Goal: Information Seeking & Learning: Find specific fact

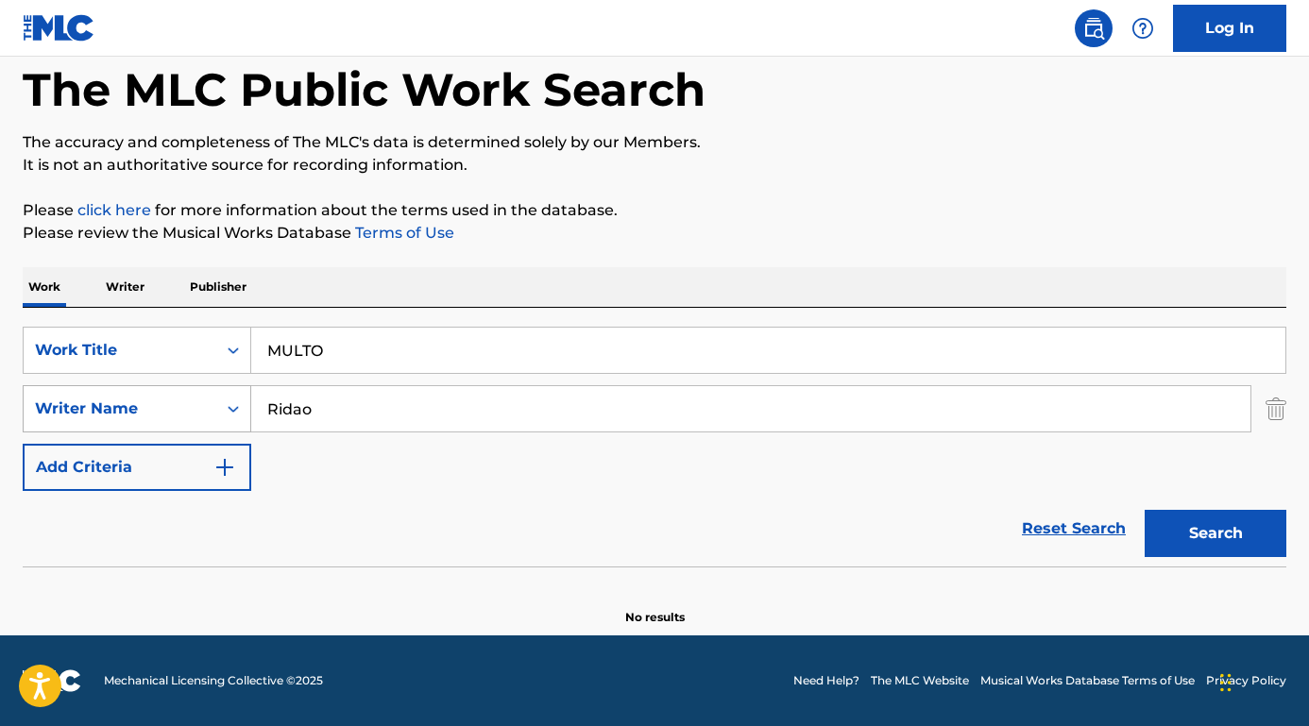
drag, startPoint x: 343, startPoint y: 408, endPoint x: 246, endPoint y: 403, distance: 96.4
click at [231, 407] on div "SearchWithCriteriab9a4668a-ae52-4ec3-b057-b6a410499b93 Writer Name [PERSON_NAME]" at bounding box center [655, 408] width 1264 height 47
paste input "[PERSON_NAME]"
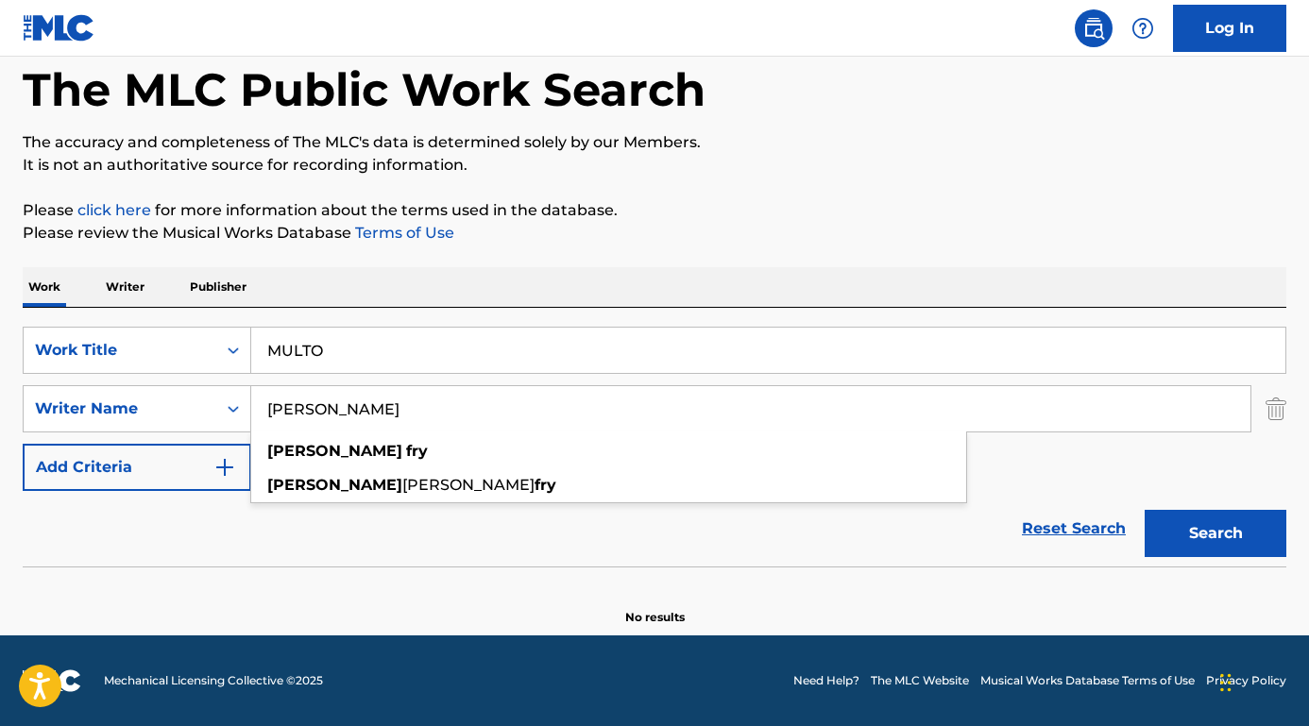
type input "[PERSON_NAME]"
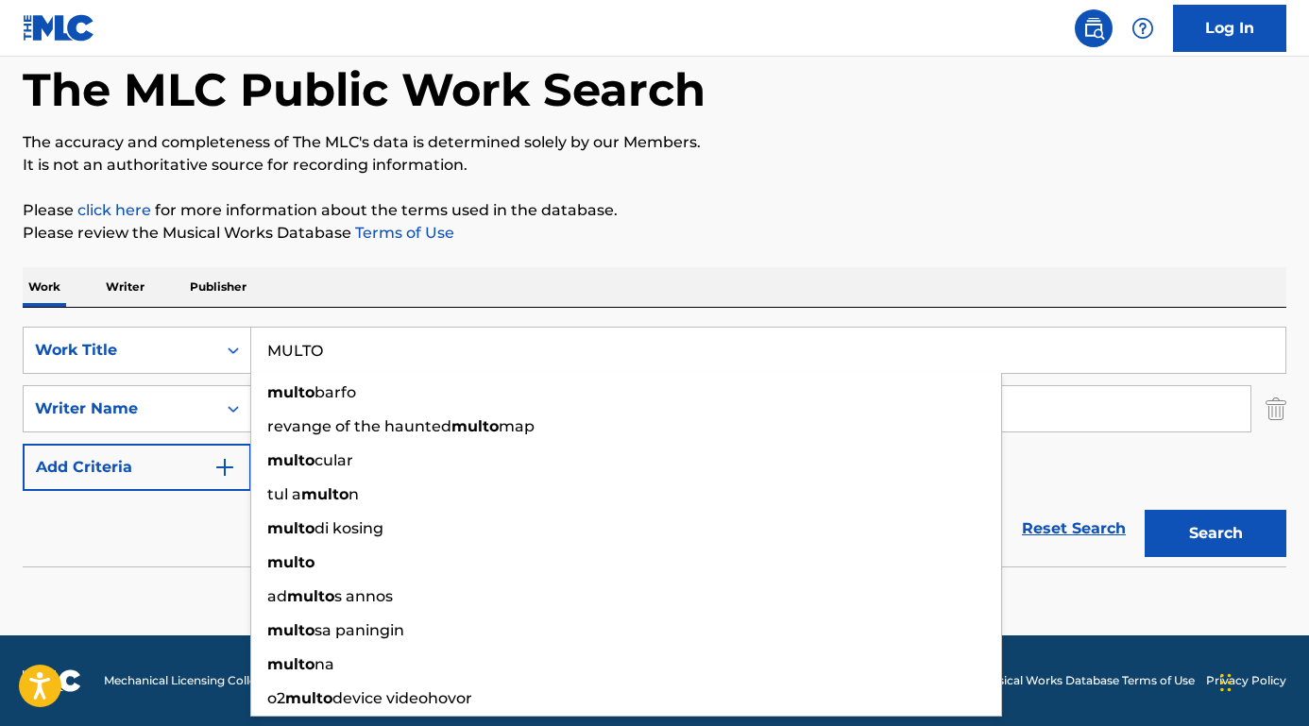
drag, startPoint x: 361, startPoint y: 336, endPoint x: 418, endPoint y: 361, distance: 62.6
click at [418, 361] on input "MULTO" at bounding box center [768, 350] width 1034 height 45
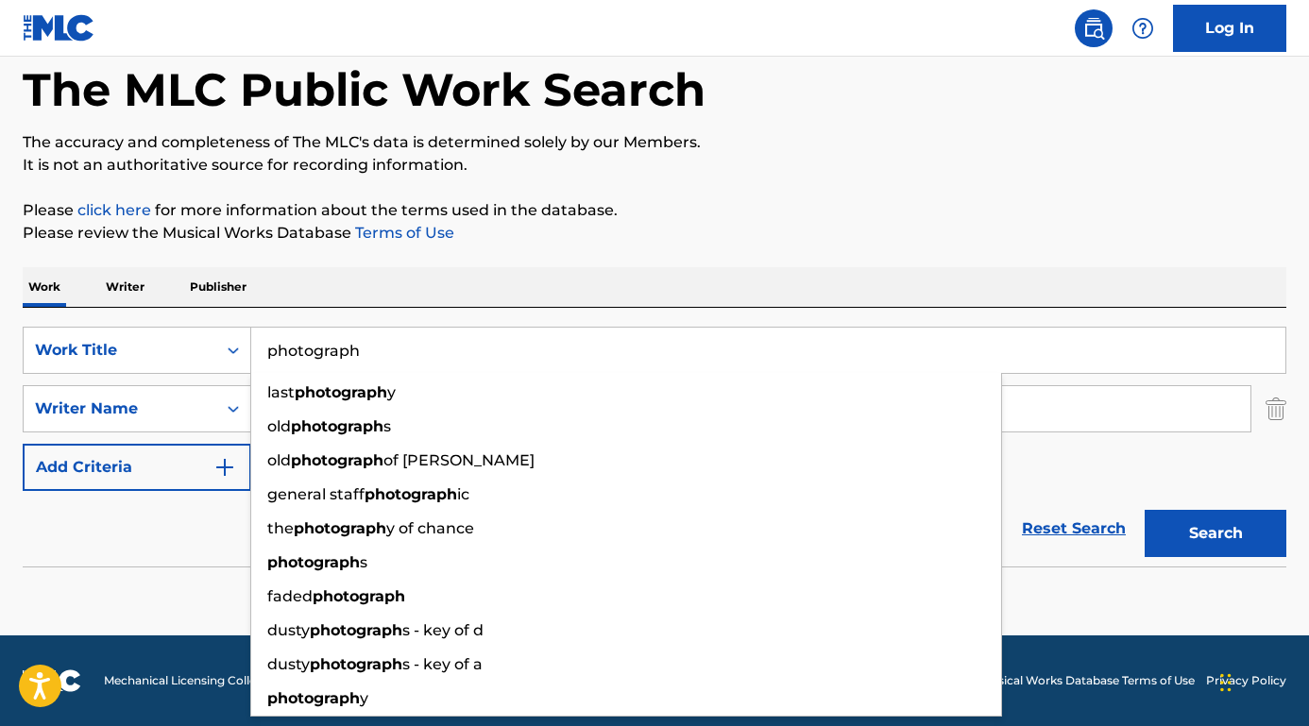
type input "photograph"
click at [1215, 534] on button "Search" at bounding box center [1216, 533] width 142 height 47
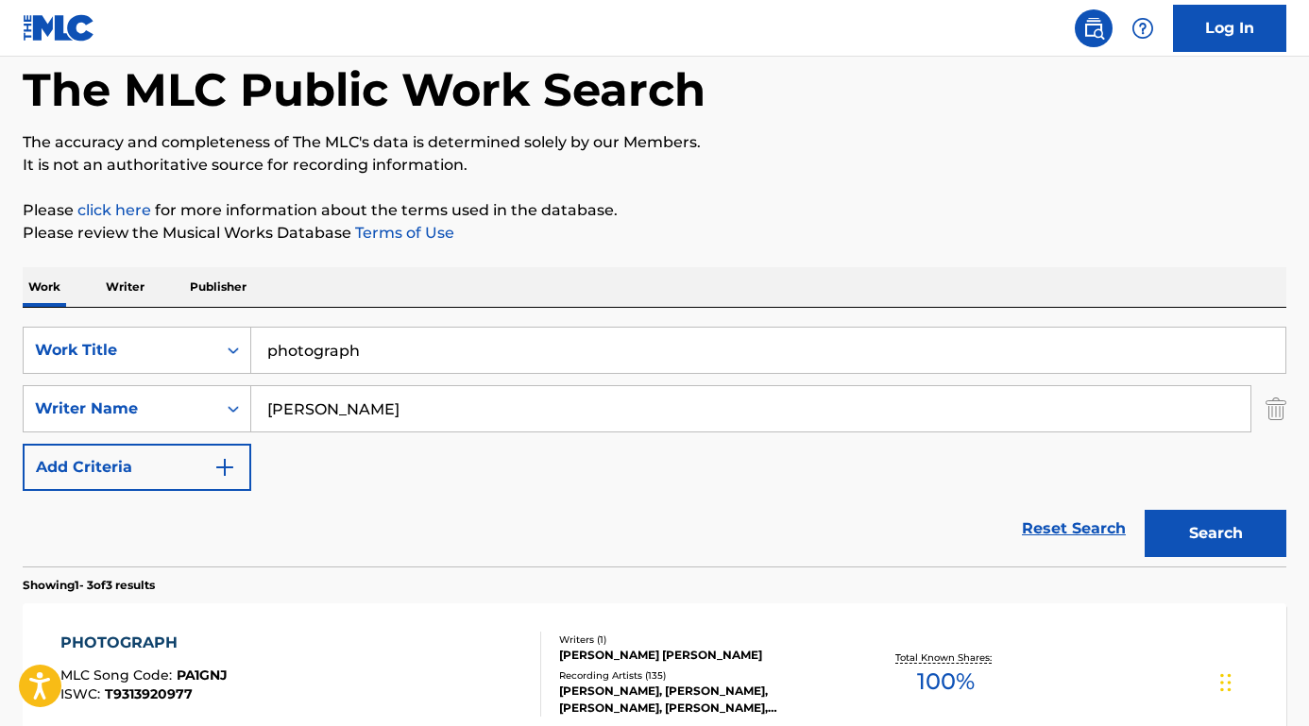
click at [1249, 536] on button "Search" at bounding box center [1216, 533] width 142 height 47
click at [148, 637] on div "PHOTOGRAPH" at bounding box center [143, 643] width 167 height 23
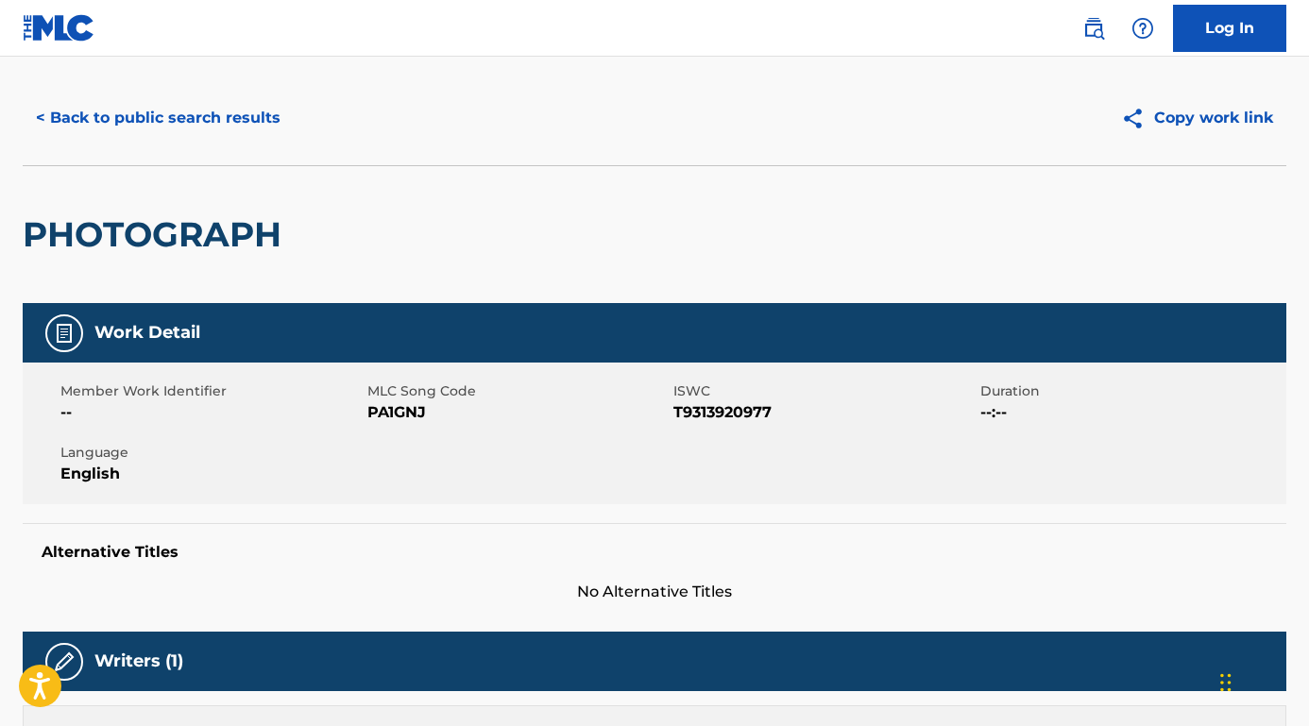
scroll to position [36, 0]
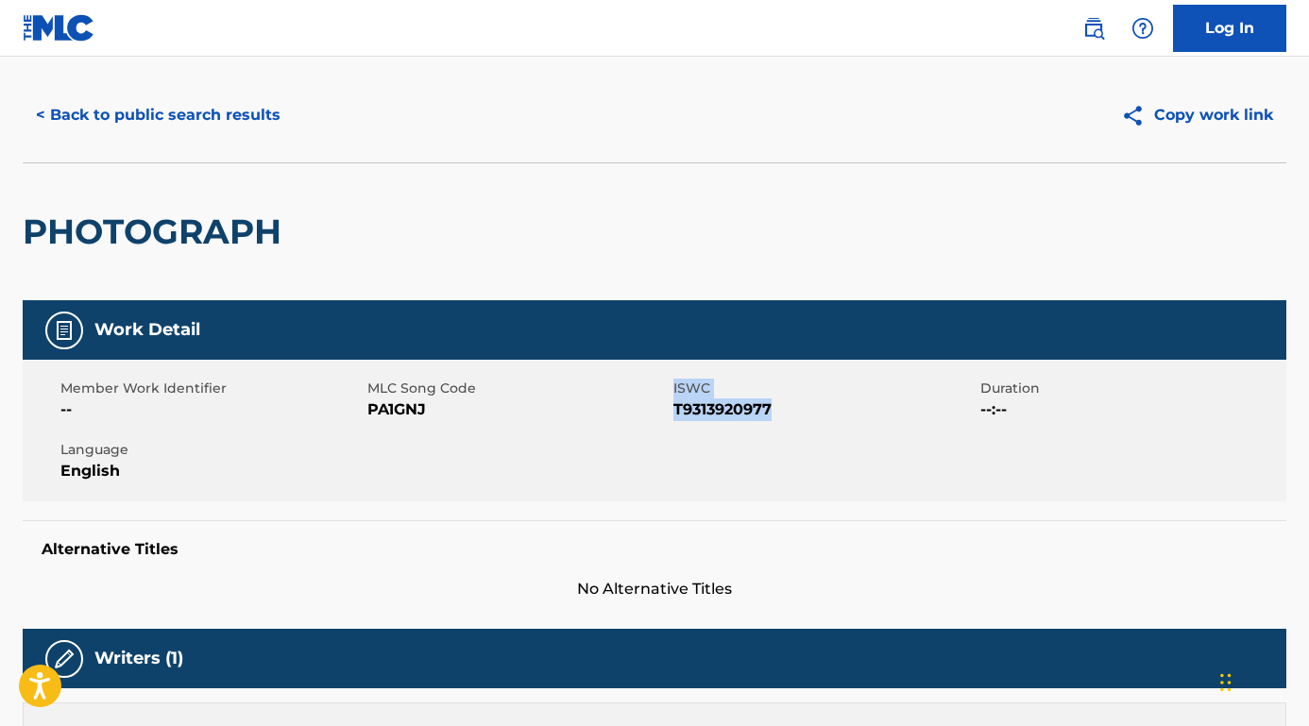
drag, startPoint x: 670, startPoint y: 406, endPoint x: 781, endPoint y: 418, distance: 112.1
click at [781, 418] on div "Member Work Identifier -- MLC Song Code PA1GNJ ISWC T9313920977 Duration --:-- …" at bounding box center [655, 431] width 1264 height 142
copy div "ISWC T9313920977"
click at [753, 412] on span "T9313920977" at bounding box center [824, 410] width 302 height 23
drag, startPoint x: 793, startPoint y: 411, endPoint x: 676, endPoint y: 411, distance: 117.1
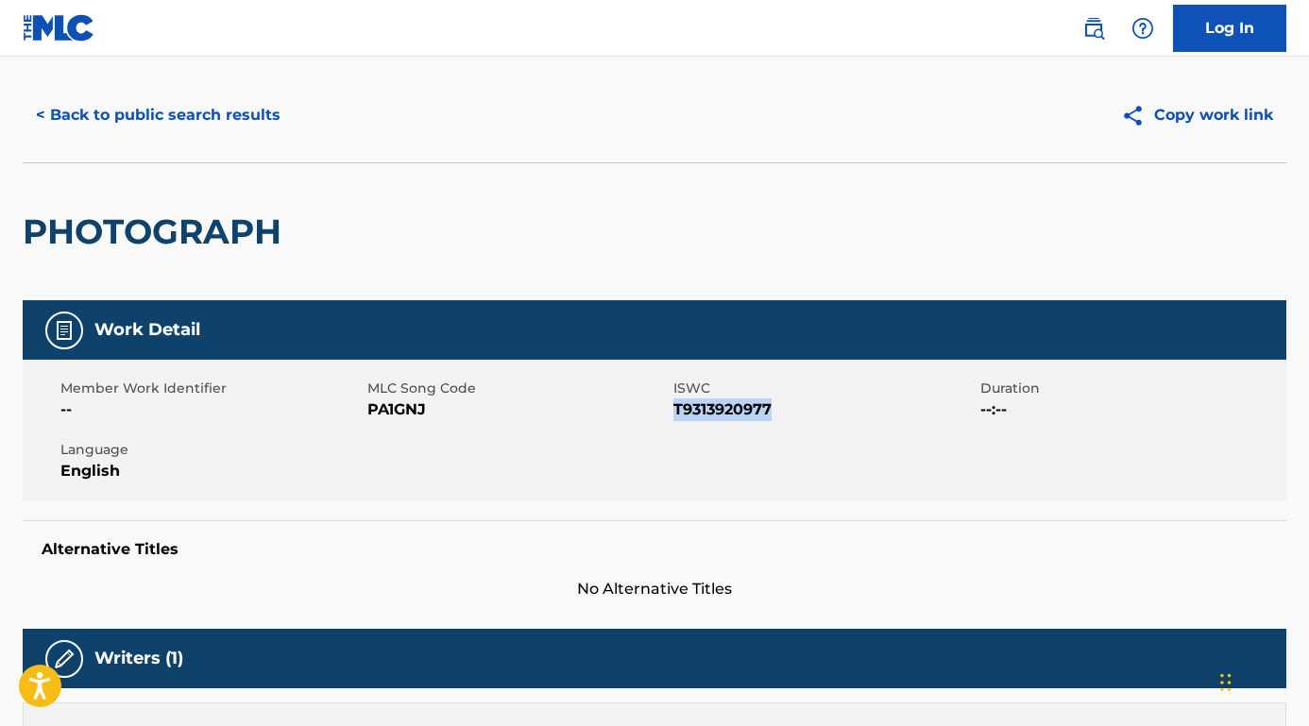
click at [676, 411] on span "T9313920977" at bounding box center [824, 410] width 302 height 23
copy span "T9313920977"
drag, startPoint x: 432, startPoint y: 409, endPoint x: 369, endPoint y: 409, distance: 62.3
click at [369, 409] on span "PA1GNJ" at bounding box center [518, 410] width 302 height 23
copy span "PA1GNJ"
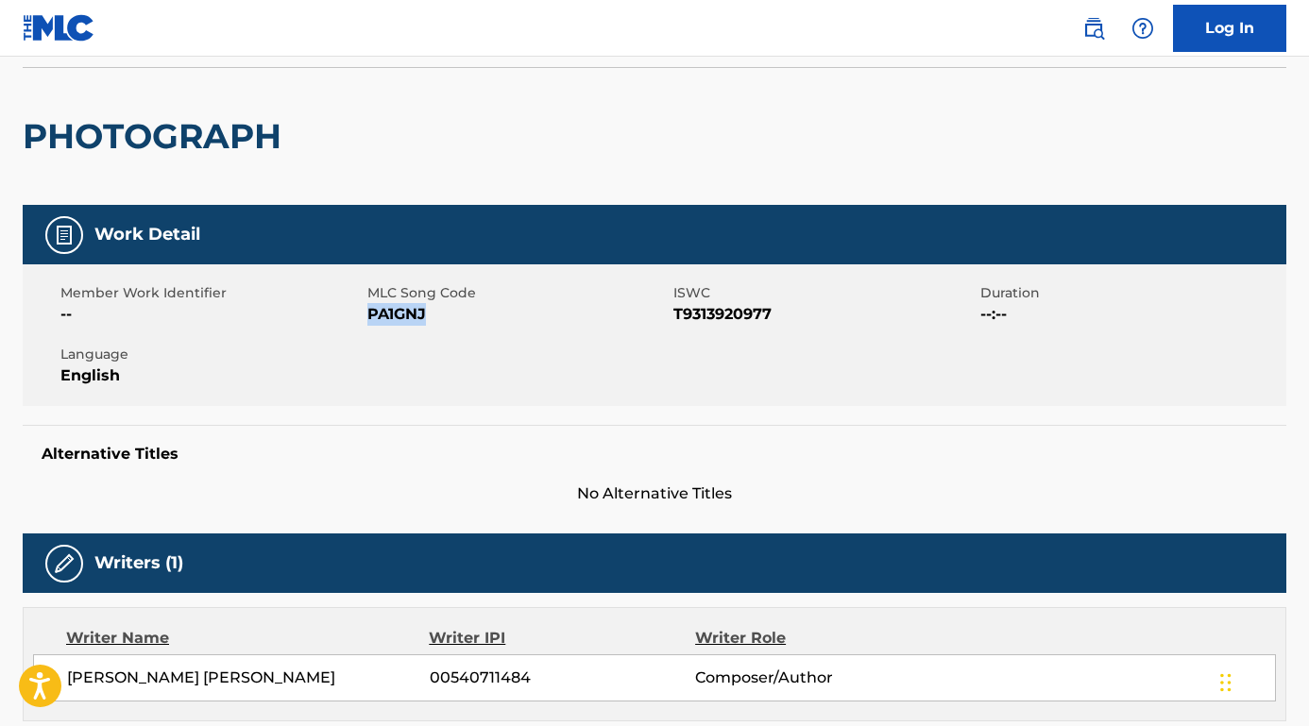
scroll to position [561, 0]
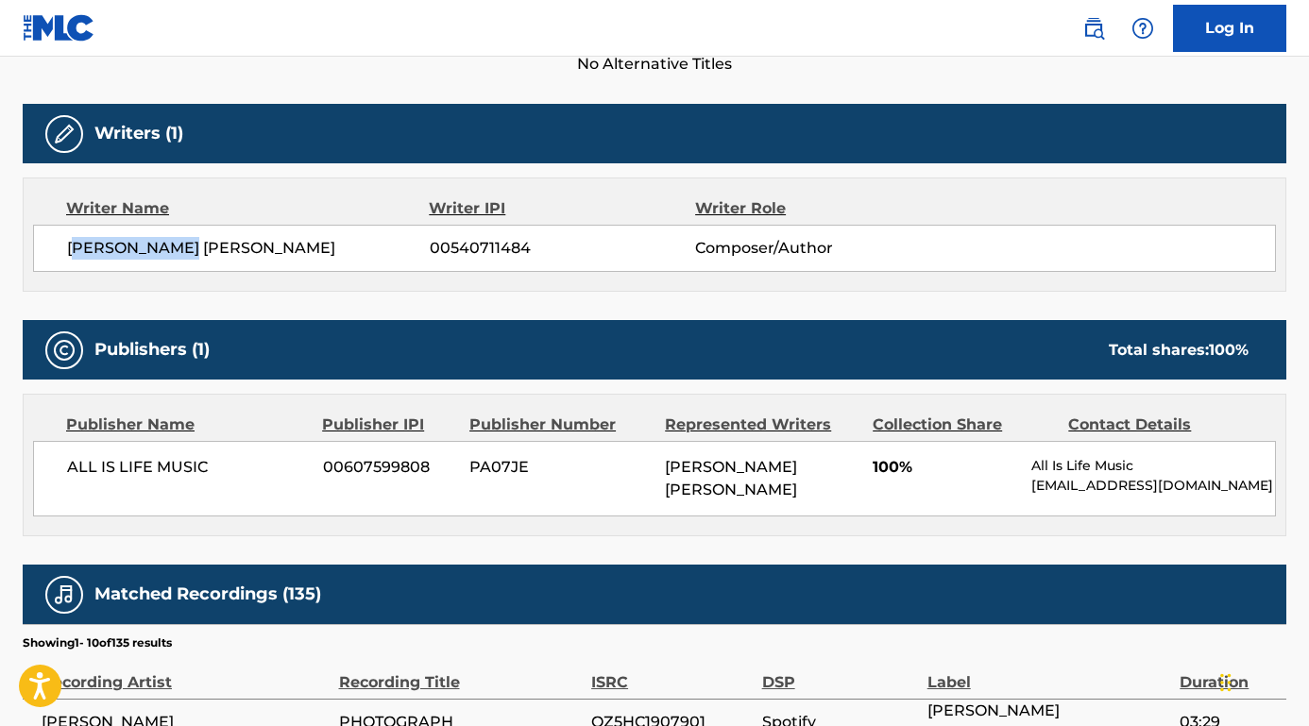
drag, startPoint x: 202, startPoint y: 246, endPoint x: 74, endPoint y: 248, distance: 128.4
click at [74, 248] on span "[PERSON_NAME] [PERSON_NAME]" at bounding box center [248, 248] width 363 height 23
copy span "[PERSON_NAME] [PERSON_NAME]"
click at [212, 453] on div "ALL IS LIFE MUSIC 00607599808 PA07JE [PERSON_NAME] [PERSON_NAME] 100% All Is Li…" at bounding box center [654, 479] width 1243 height 76
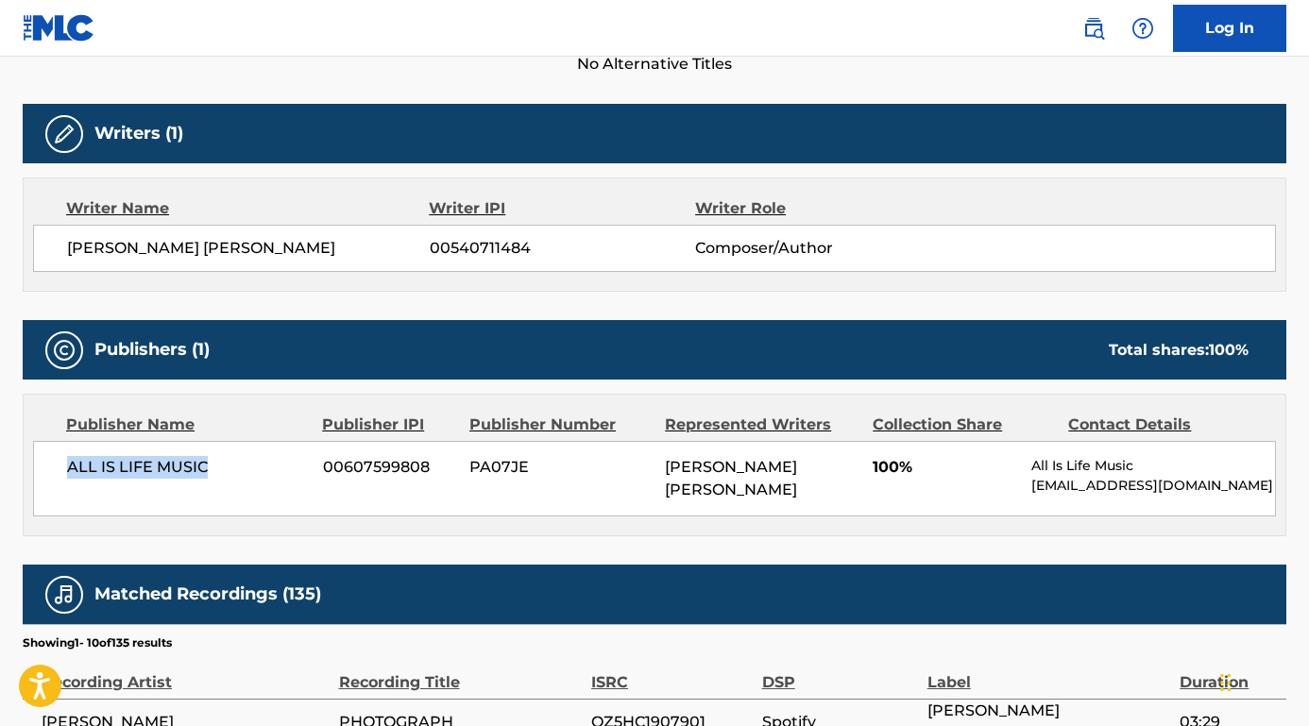
drag, startPoint x: 222, startPoint y: 466, endPoint x: 51, endPoint y: 465, distance: 170.9
click at [51, 465] on div "ALL IS LIFE MUSIC 00607599808 PA07JE [PERSON_NAME] [PERSON_NAME] 100% All Is Li…" at bounding box center [654, 479] width 1243 height 76
copy span "ALL IS LIFE MUSIC"
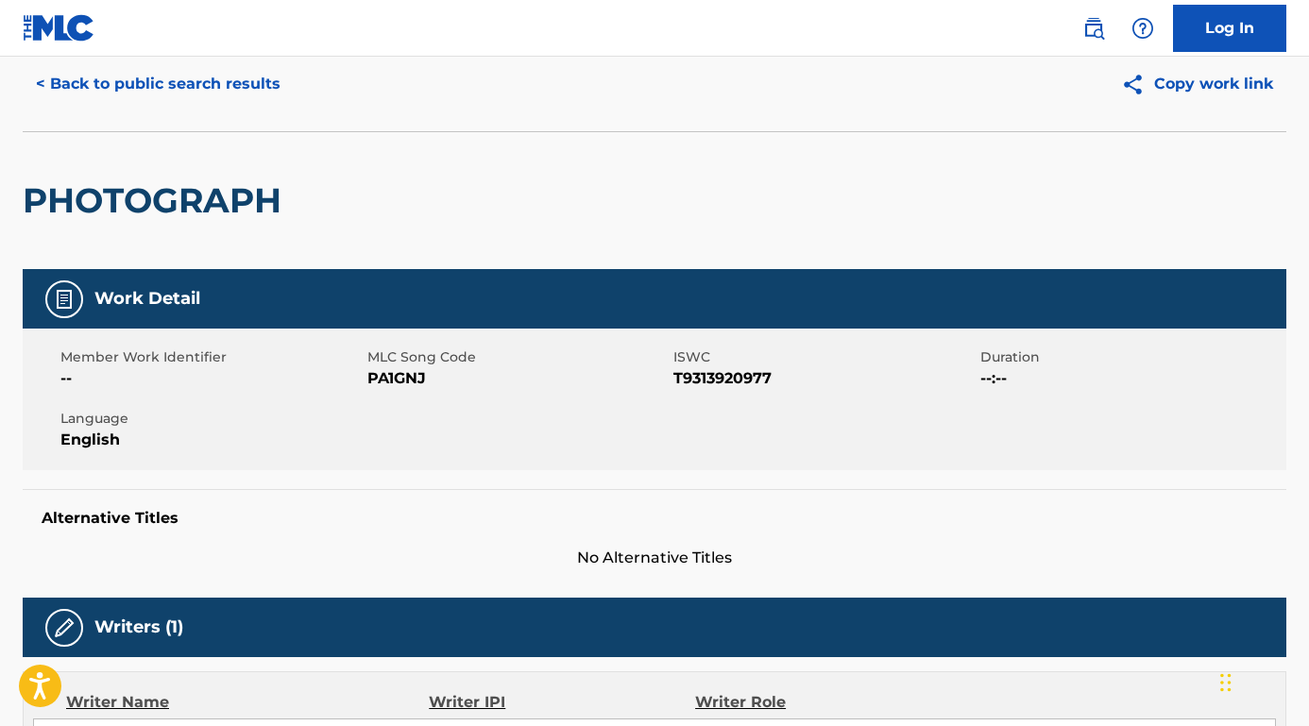
click at [201, 91] on button "< Back to public search results" at bounding box center [158, 83] width 271 height 47
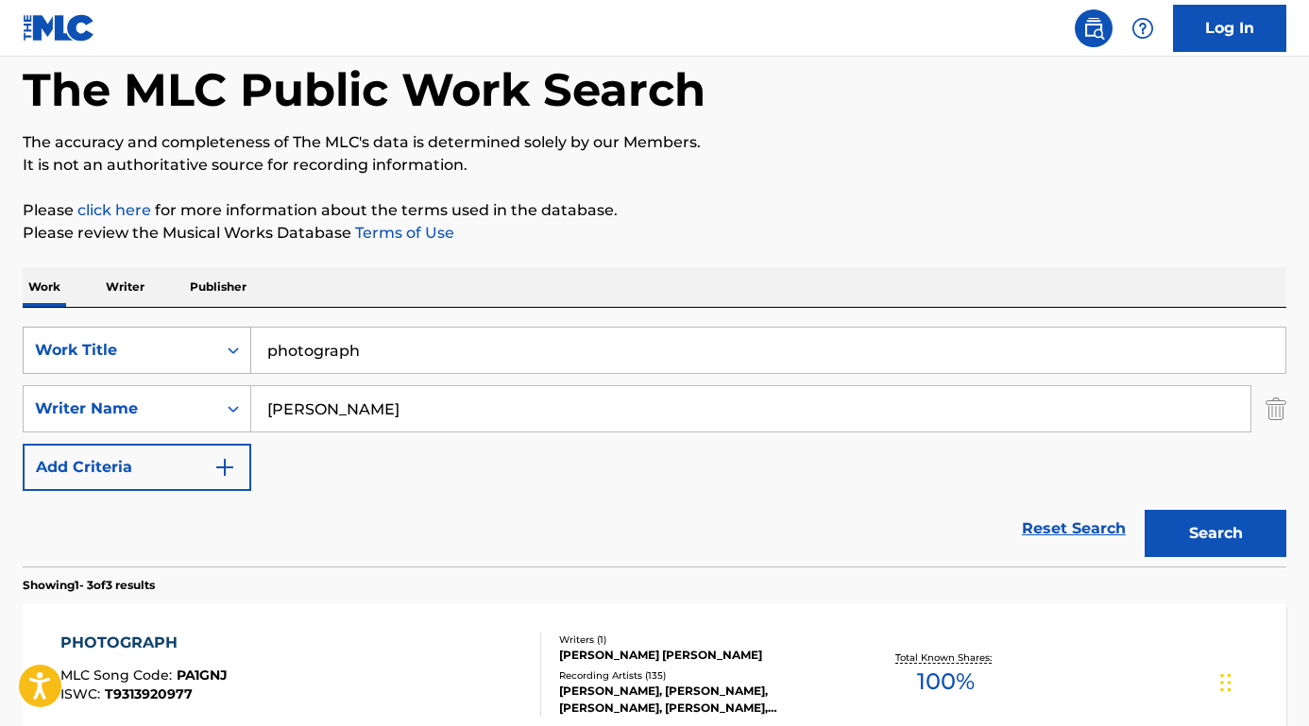
drag, startPoint x: 386, startPoint y: 364, endPoint x: 229, endPoint y: 345, distance: 158.8
click at [230, 346] on div "SearchWithCriteria8e3ae734-4edd-4882-b97f-d157e71494fb Work Title photograph" at bounding box center [655, 350] width 1264 height 47
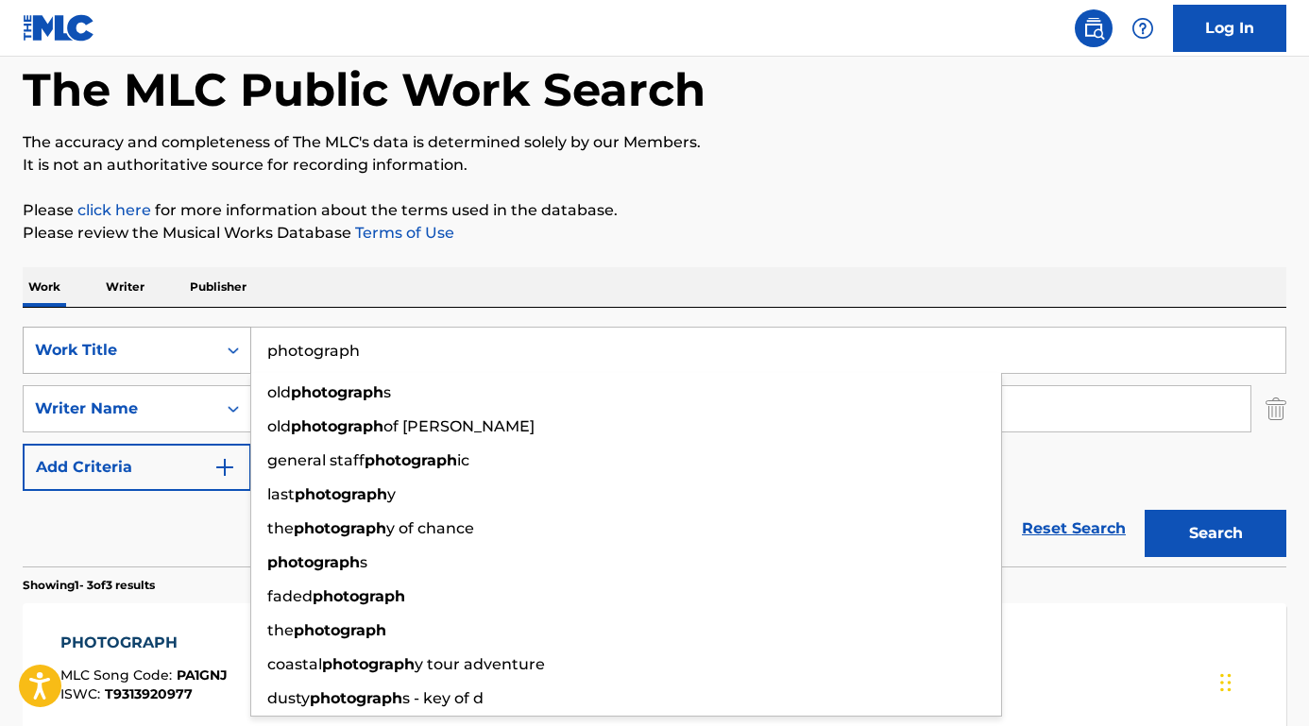
paste input "[PERSON_NAME] Lightning Strikes"
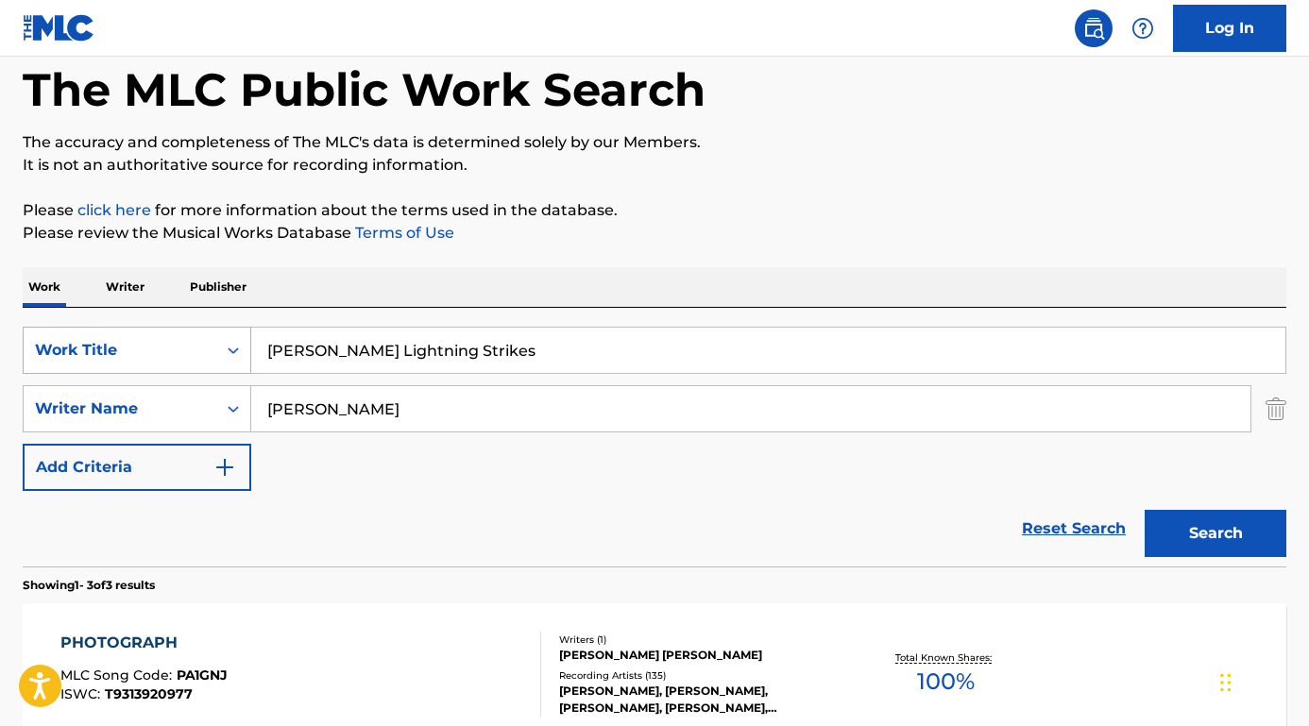
drag, startPoint x: 385, startPoint y: 352, endPoint x: 133, endPoint y: 328, distance: 253.3
click at [134, 329] on div "SearchWithCriteria8e3ae734-4edd-4882-b97f-d157e71494fb Work Title [PERSON_NAME]…" at bounding box center [655, 350] width 1264 height 47
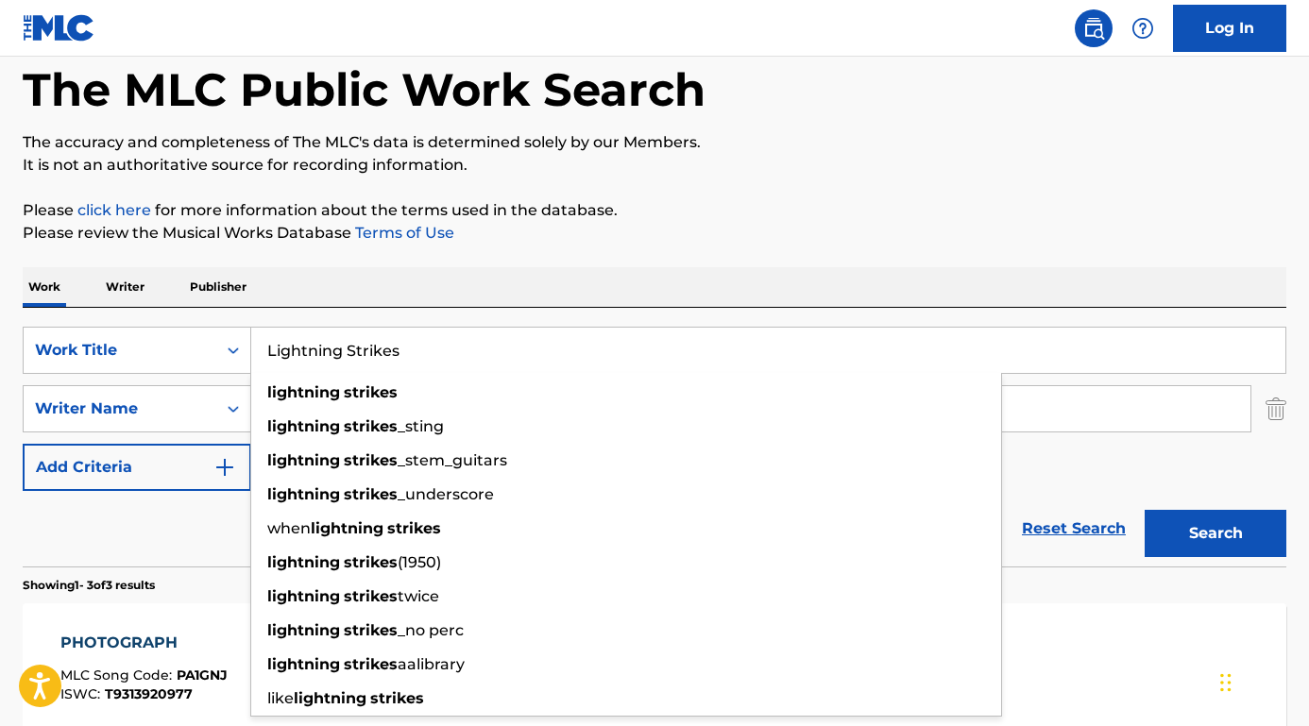
type input "Lightning Strikes"
click at [325, 289] on div "Work Writer Publisher" at bounding box center [655, 287] width 1264 height 40
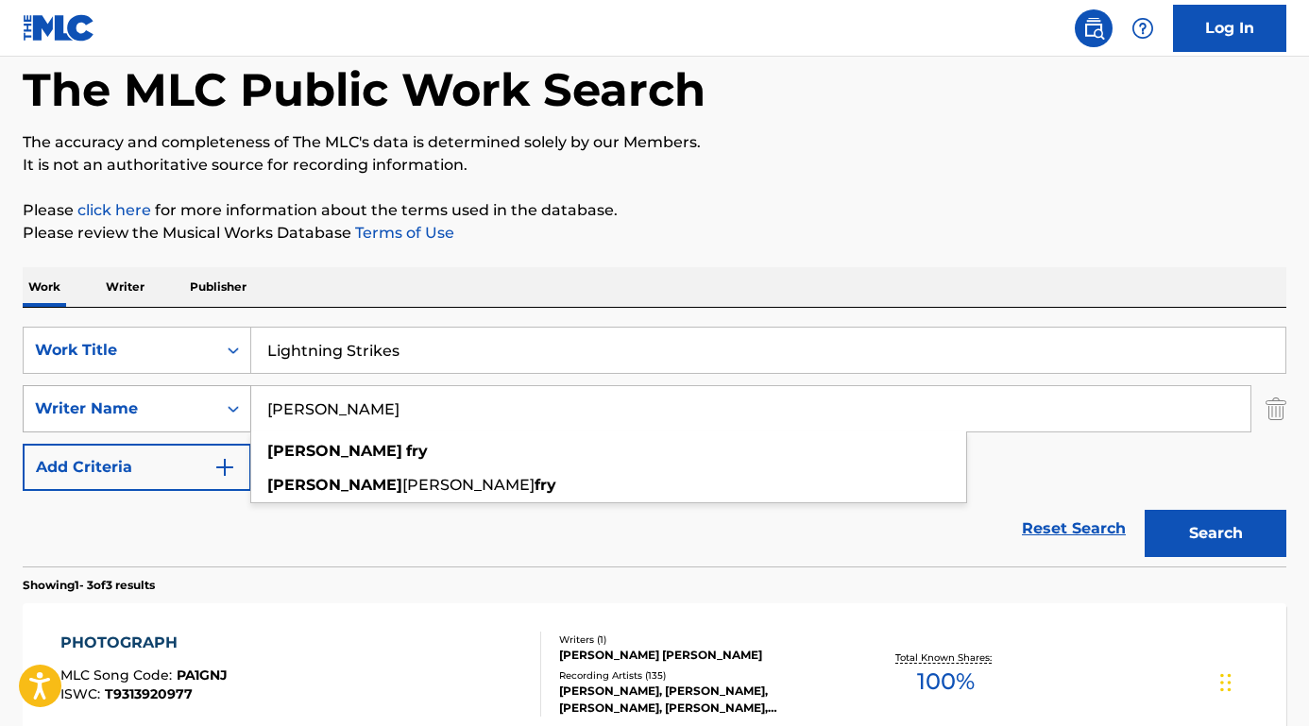
drag, startPoint x: 344, startPoint y: 413, endPoint x: 165, endPoint y: 403, distance: 178.7
click at [165, 403] on div "SearchWithCriteriab9a4668a-ae52-4ec3-b057-b6a410499b93 Writer Name [PERSON_NAME…" at bounding box center [655, 408] width 1264 height 47
paste input "[PERSON_NAME]"
type input "[PERSON_NAME]"
click at [1215, 534] on button "Search" at bounding box center [1216, 533] width 142 height 47
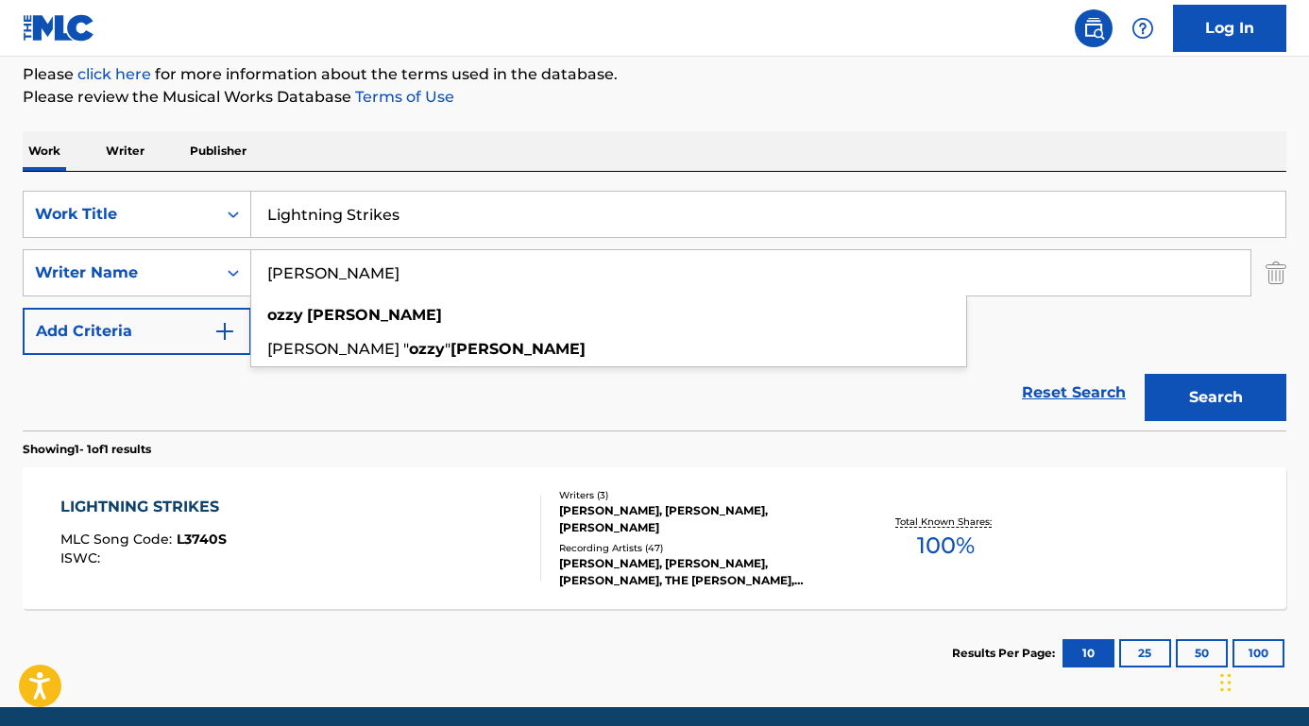
scroll to position [249, 0]
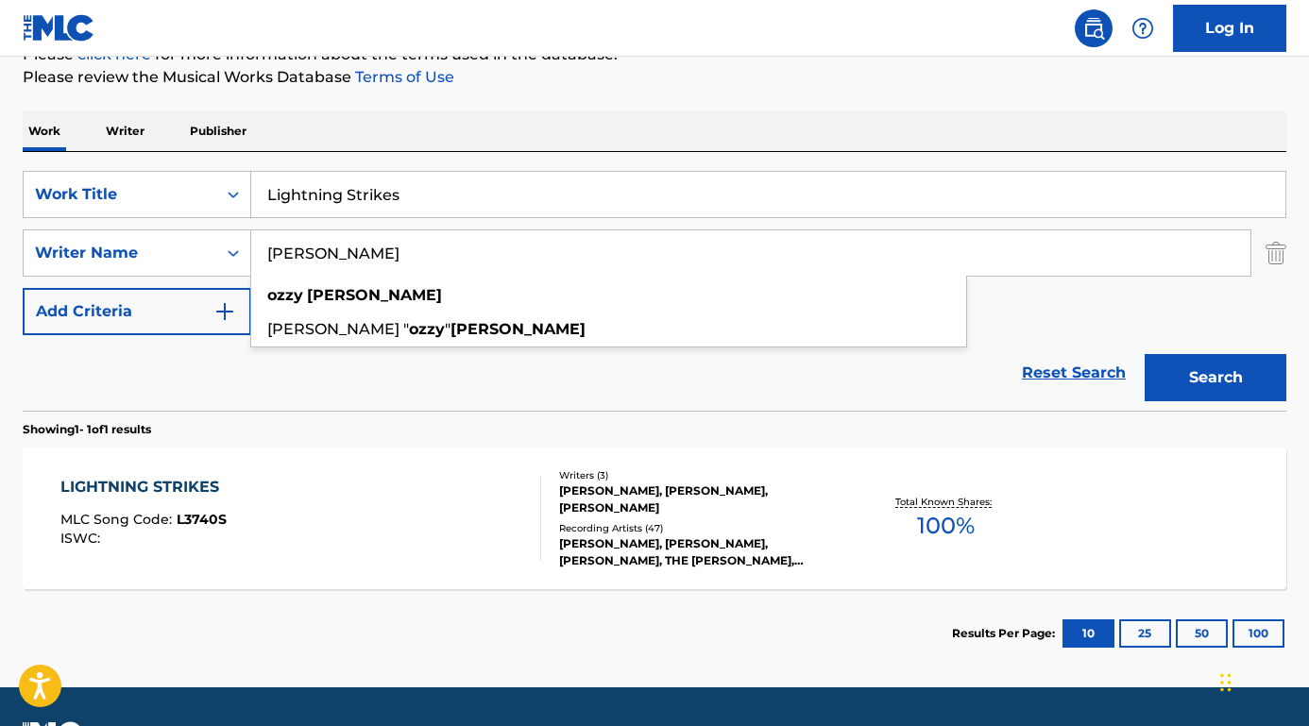
click at [161, 495] on div "LIGHTNING STRIKES" at bounding box center [144, 487] width 168 height 23
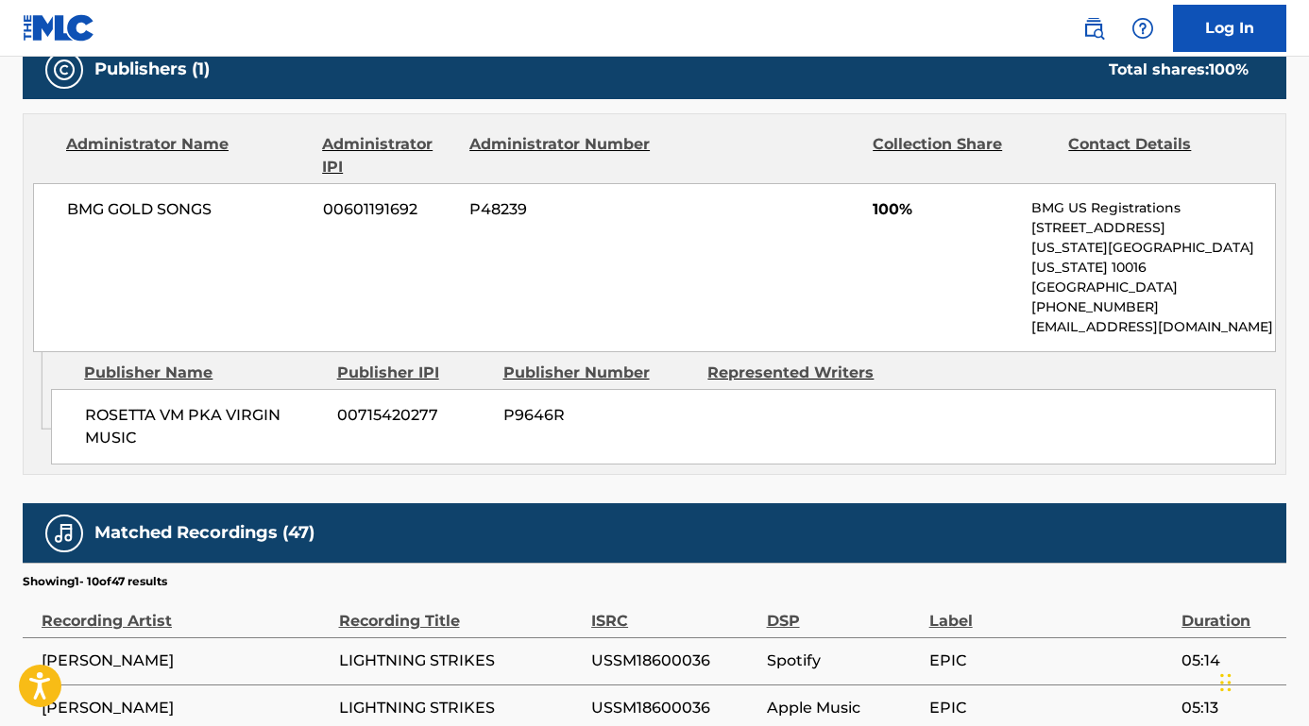
scroll to position [793, 0]
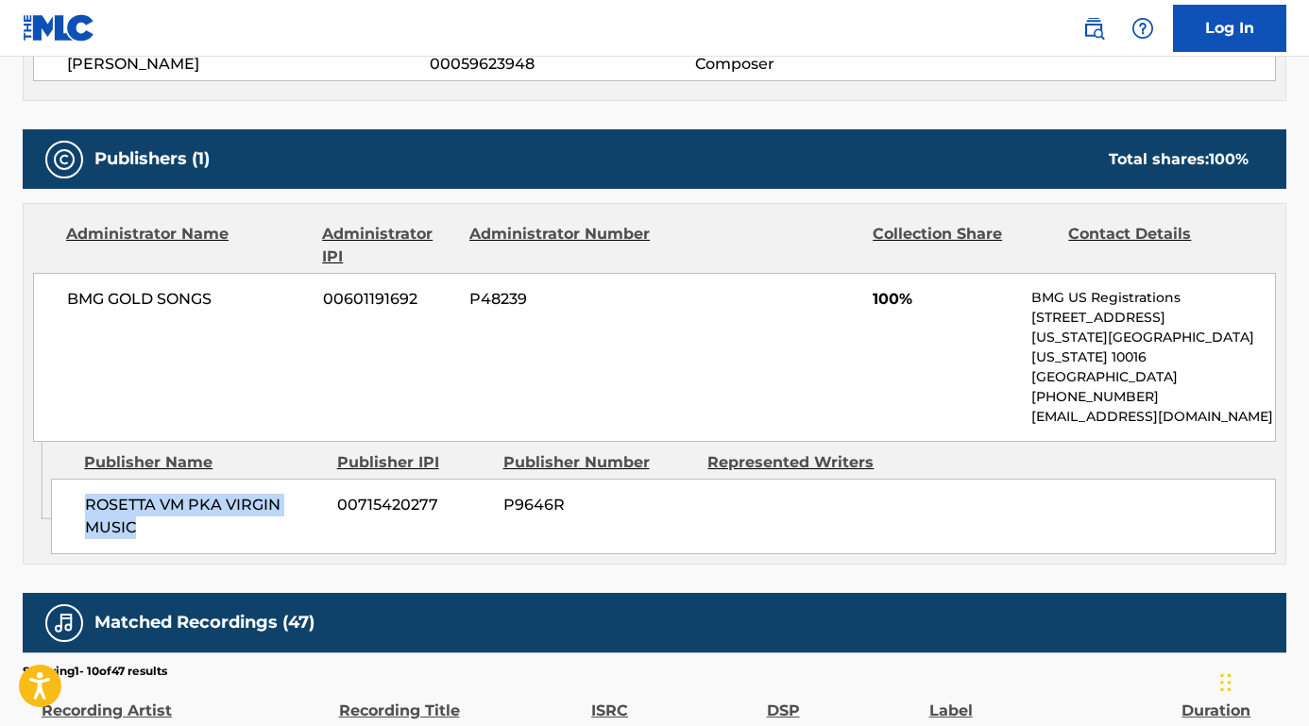
drag, startPoint x: 149, startPoint y: 500, endPoint x: 83, endPoint y: 481, distance: 68.7
click at [83, 481] on div "ROSETTA VM PKA VIRGIN MUSIC 00715420277 P9646R" at bounding box center [663, 517] width 1225 height 76
copy span "ROSETTA VM PKA VIRGIN MUSIC"
drag, startPoint x: 232, startPoint y: 285, endPoint x: 241, endPoint y: 297, distance: 14.9
click at [241, 297] on div "BMG GOLD SONGS 00601191692 P48239 100% BMG US Registrations [STREET_ADDRESS][US…" at bounding box center [654, 357] width 1243 height 169
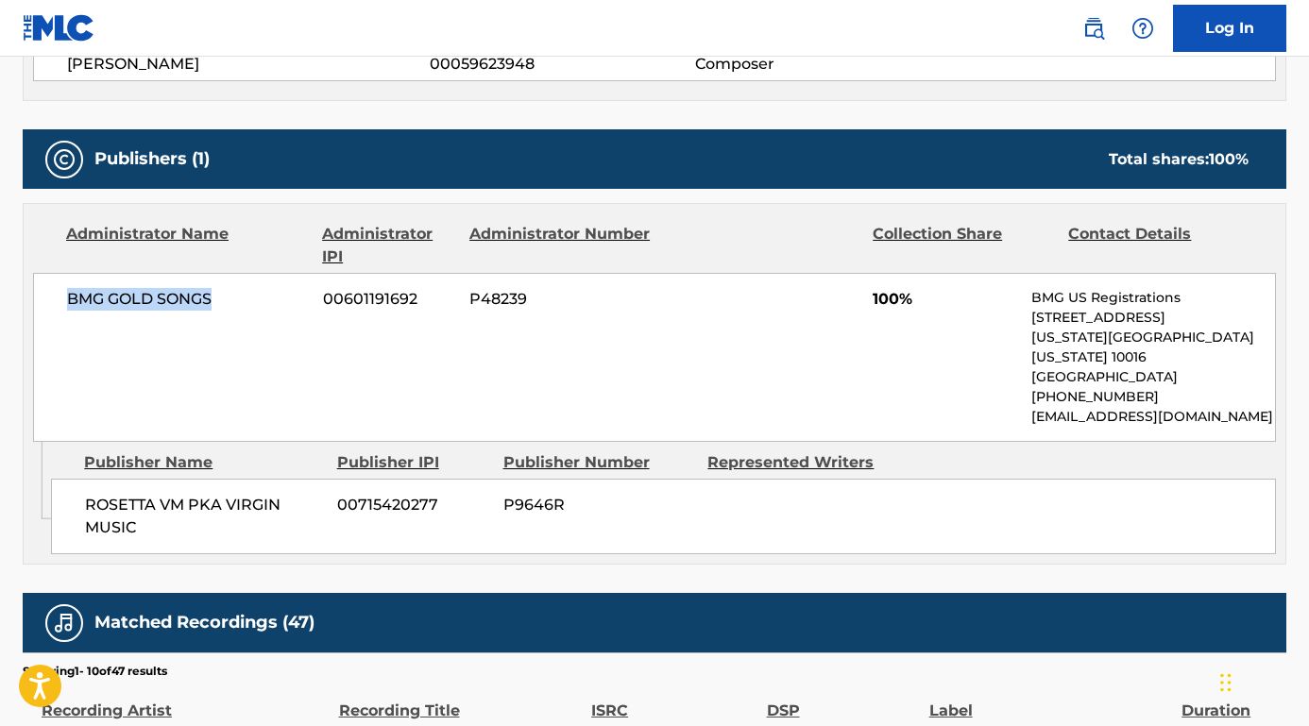
copy span "BMG GOLD SONGS"
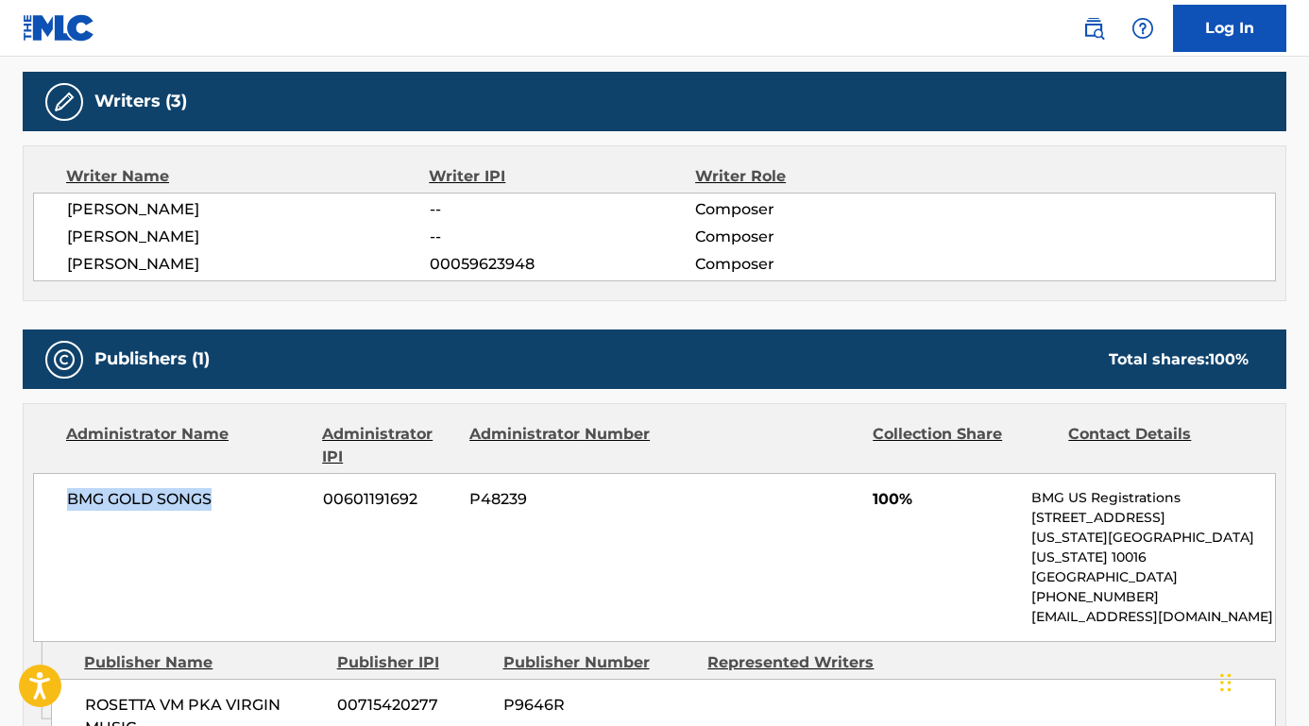
scroll to position [425, 0]
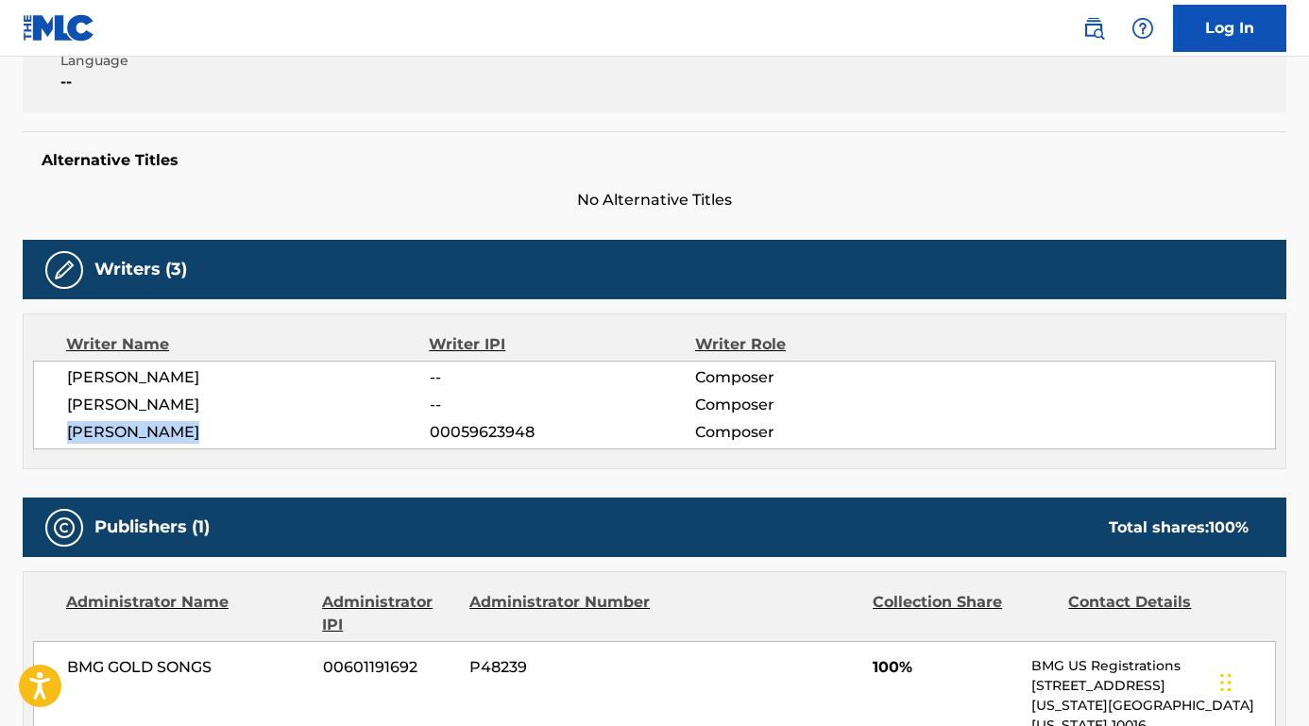
drag, startPoint x: 216, startPoint y: 431, endPoint x: 56, endPoint y: 433, distance: 160.5
click at [56, 433] on div "[PERSON_NAME] -- Composer [PERSON_NAME] -- Composer [PERSON_NAME] 00059623948 C…" at bounding box center [654, 405] width 1243 height 89
copy span "[PERSON_NAME]"
drag, startPoint x: 194, startPoint y: 405, endPoint x: 75, endPoint y: 410, distance: 119.1
click at [74, 410] on span "[PERSON_NAME]" at bounding box center [248, 405] width 363 height 23
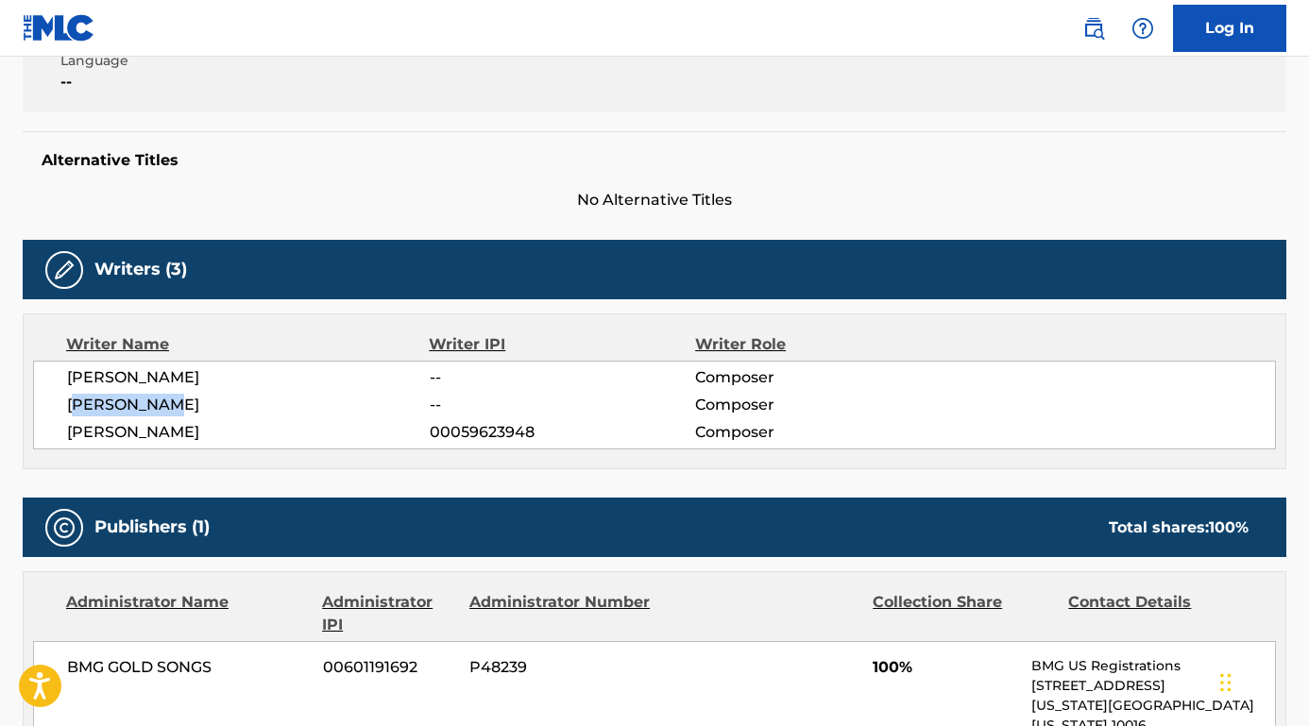
copy span "[PERSON_NAME]"
drag, startPoint x: 168, startPoint y: 368, endPoint x: 30, endPoint y: 369, distance: 137.9
click at [30, 369] on div "Writer Name Writer IPI Writer Role [PERSON_NAME] -- Composer [PERSON_NAME] -- C…" at bounding box center [655, 392] width 1264 height 156
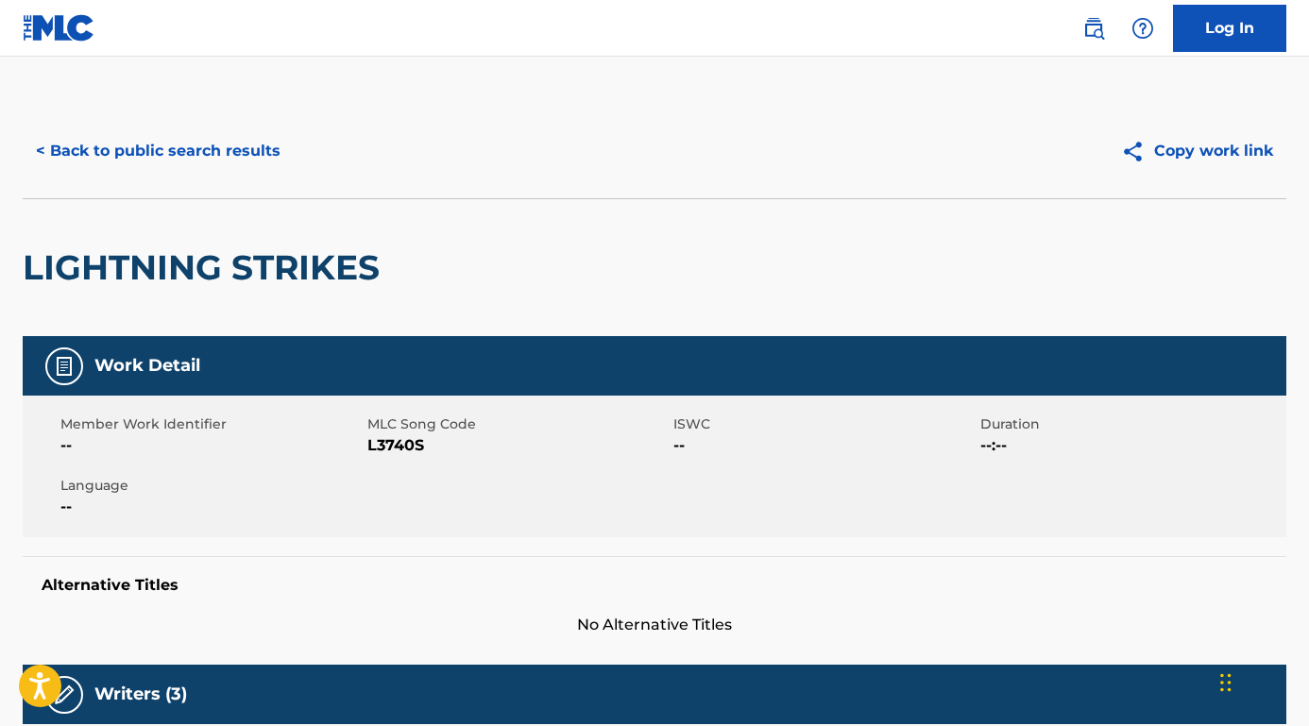
scroll to position [0, 0]
drag, startPoint x: 446, startPoint y: 436, endPoint x: 369, endPoint y: 446, distance: 77.1
click at [369, 446] on span "L3740S" at bounding box center [518, 445] width 302 height 23
click at [263, 144] on button "< Back to public search results" at bounding box center [158, 150] width 271 height 47
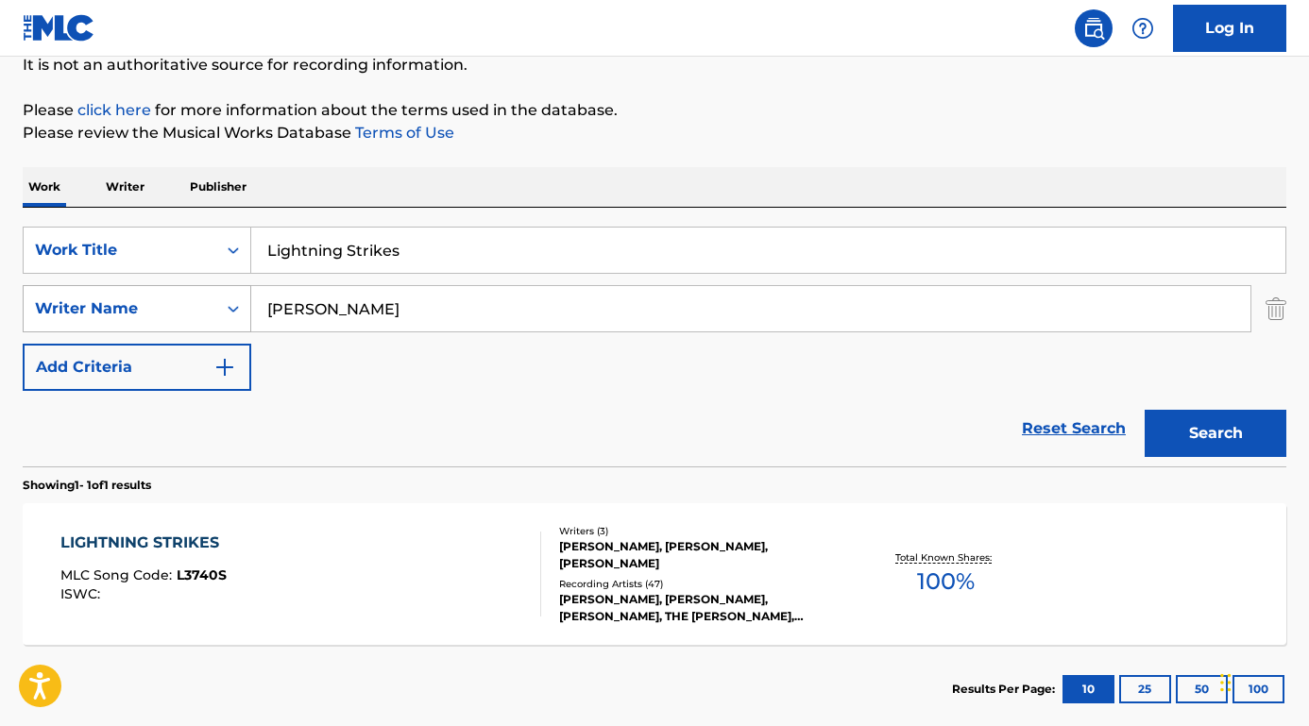
drag, startPoint x: 386, startPoint y: 322, endPoint x: 200, endPoint y: 306, distance: 186.7
click at [203, 306] on div "SearchWithCriteriab9a4668a-ae52-4ec3-b057-b6a410499b93 Writer Name [PERSON_NAME]" at bounding box center [655, 308] width 1264 height 47
paste input "[PERSON_NAME] The Prodical Son Suit"
click at [370, 314] on input "[PERSON_NAME] The Prodical Son Suite" at bounding box center [750, 308] width 999 height 45
drag, startPoint x: 361, startPoint y: 310, endPoint x: 651, endPoint y: 326, distance: 290.4
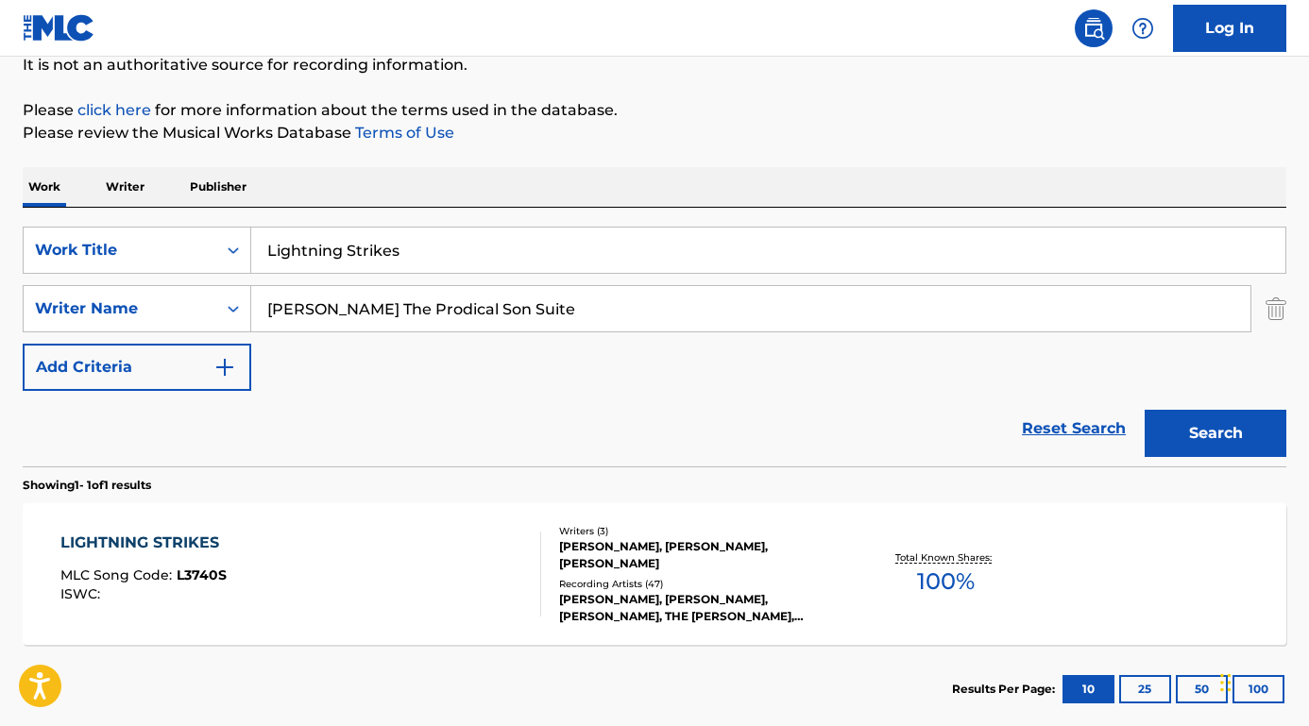
click at [652, 327] on input "[PERSON_NAME] The Prodical Son Suite" at bounding box center [750, 308] width 999 height 45
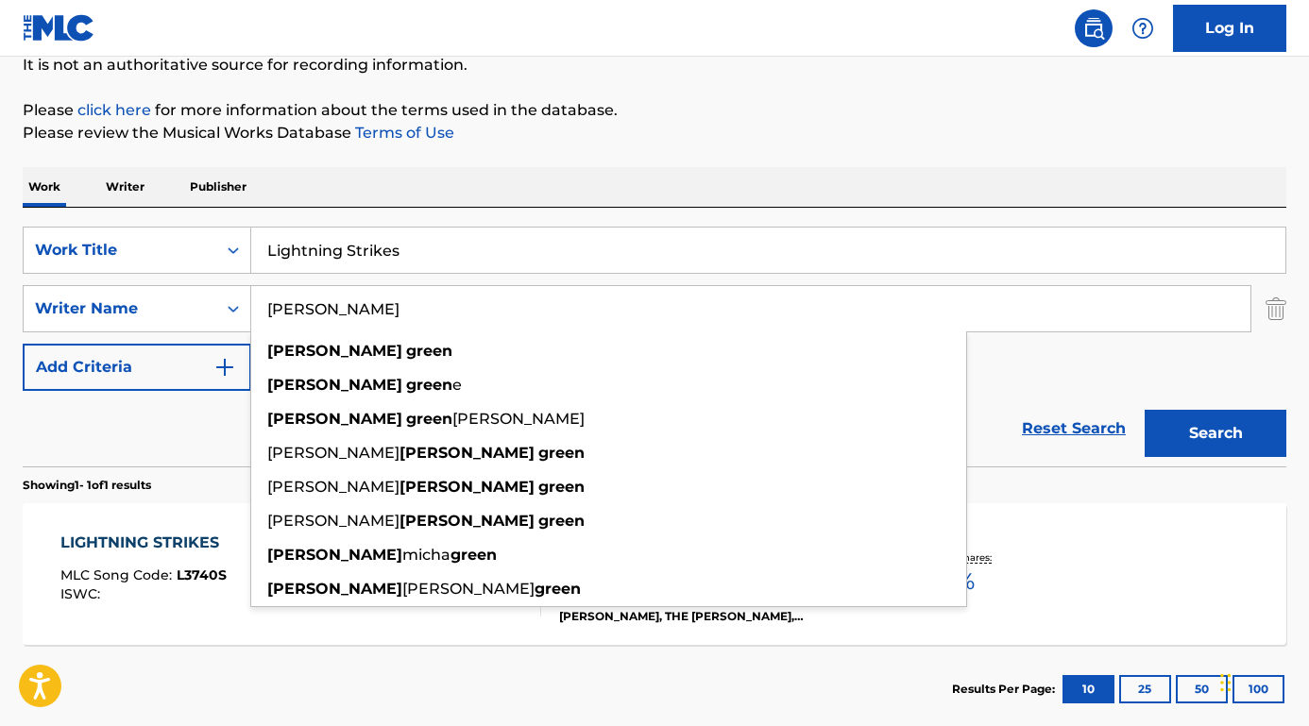
type input "[PERSON_NAME]"
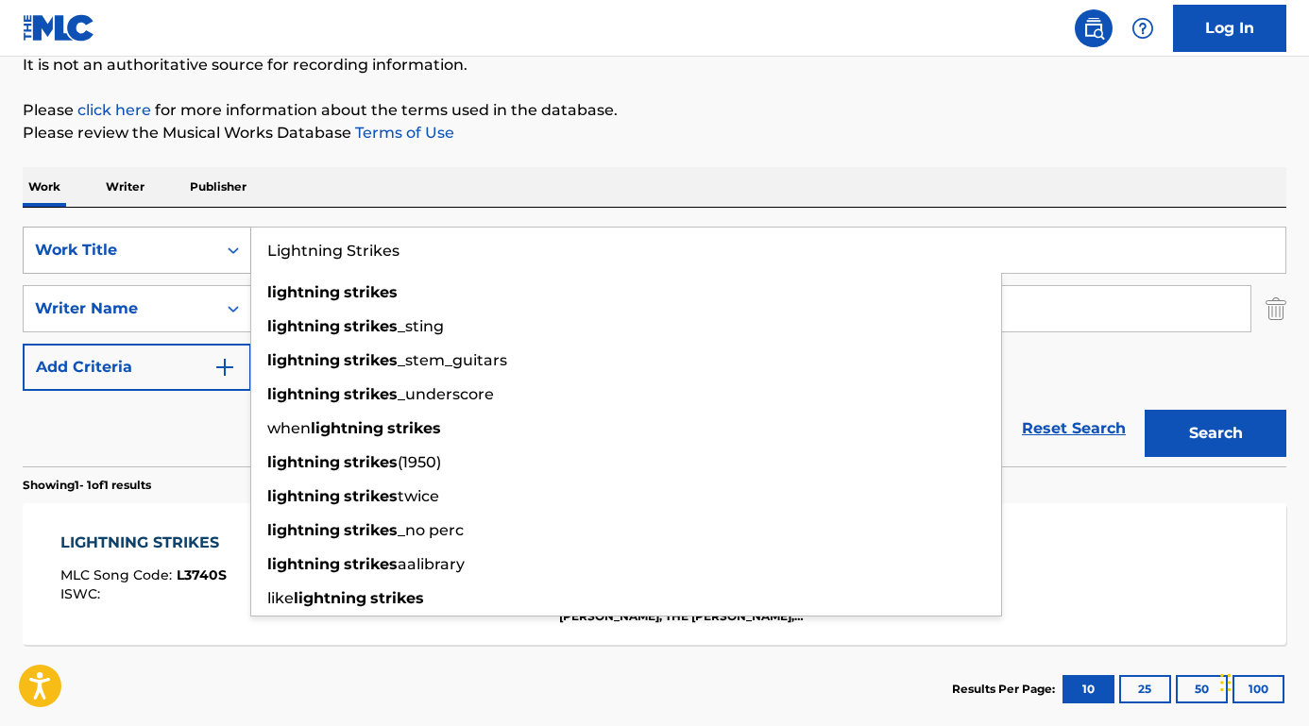
drag, startPoint x: 479, startPoint y: 258, endPoint x: 203, endPoint y: 234, distance: 276.8
click at [203, 234] on div "SearchWithCriteria8e3ae734-4edd-4882-b97f-d157e71494fb Work Title Lightning Str…" at bounding box center [655, 250] width 1264 height 47
paste input "The Prodical Son Suite"
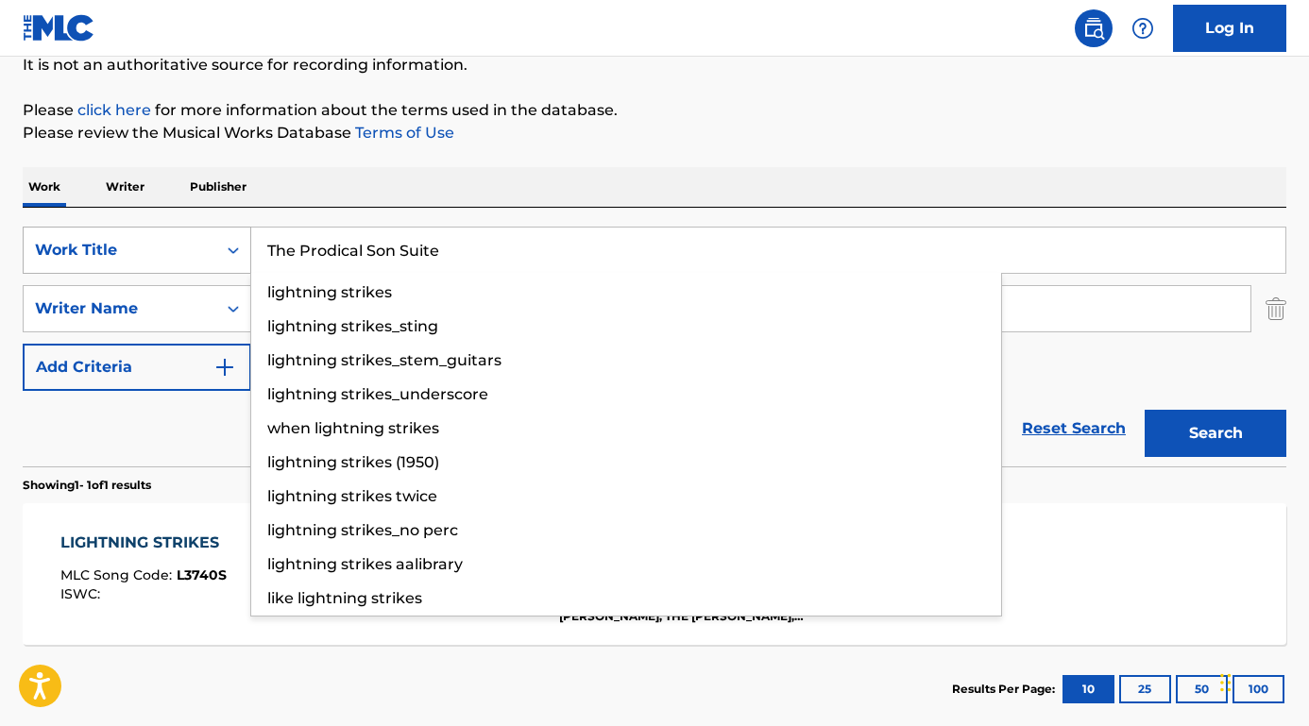
type input "The Prodical Son Suite"
click at [1215, 433] on button "Search" at bounding box center [1216, 433] width 142 height 47
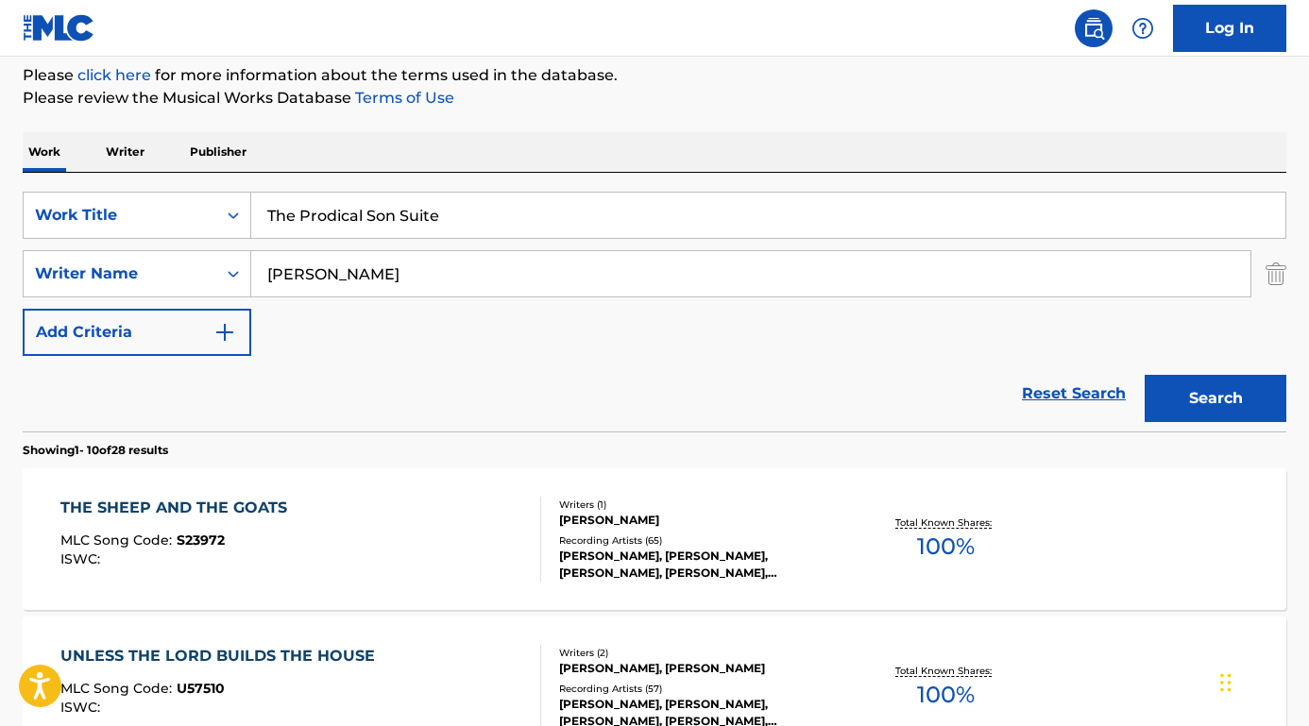
scroll to position [143, 0]
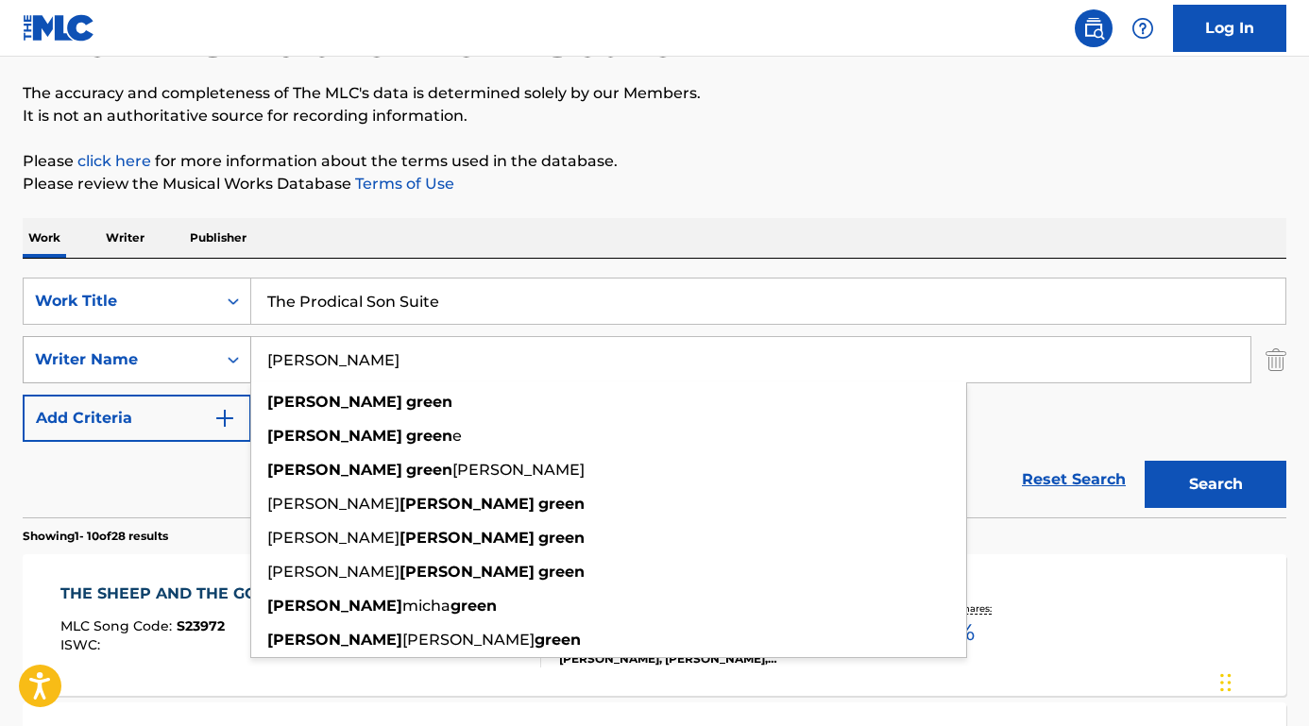
drag, startPoint x: 313, startPoint y: 354, endPoint x: 172, endPoint y: 354, distance: 140.7
click at [172, 354] on div "SearchWithCriteriab9a4668a-ae52-4ec3-b057-b6a410499b93 Writer Name [PERSON_NAME…" at bounding box center [655, 359] width 1264 height 47
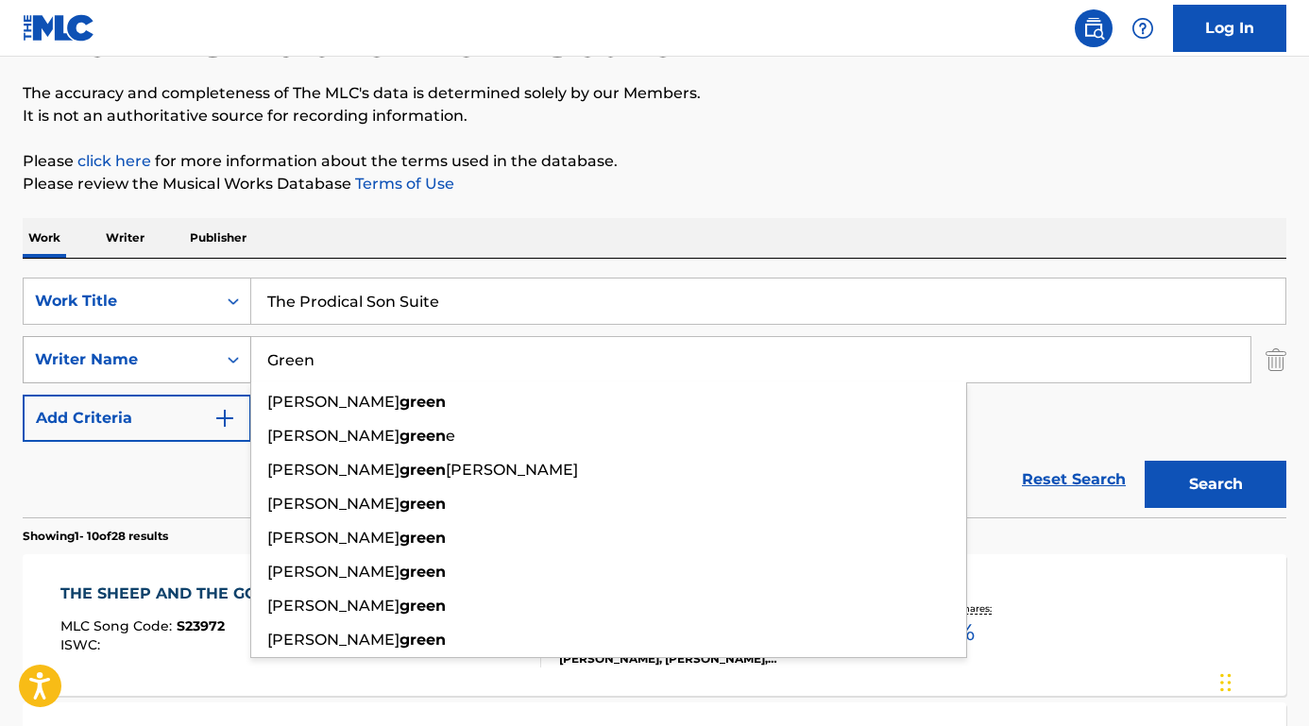
type input "Green"
click at [1215, 484] on button "Search" at bounding box center [1216, 484] width 142 height 47
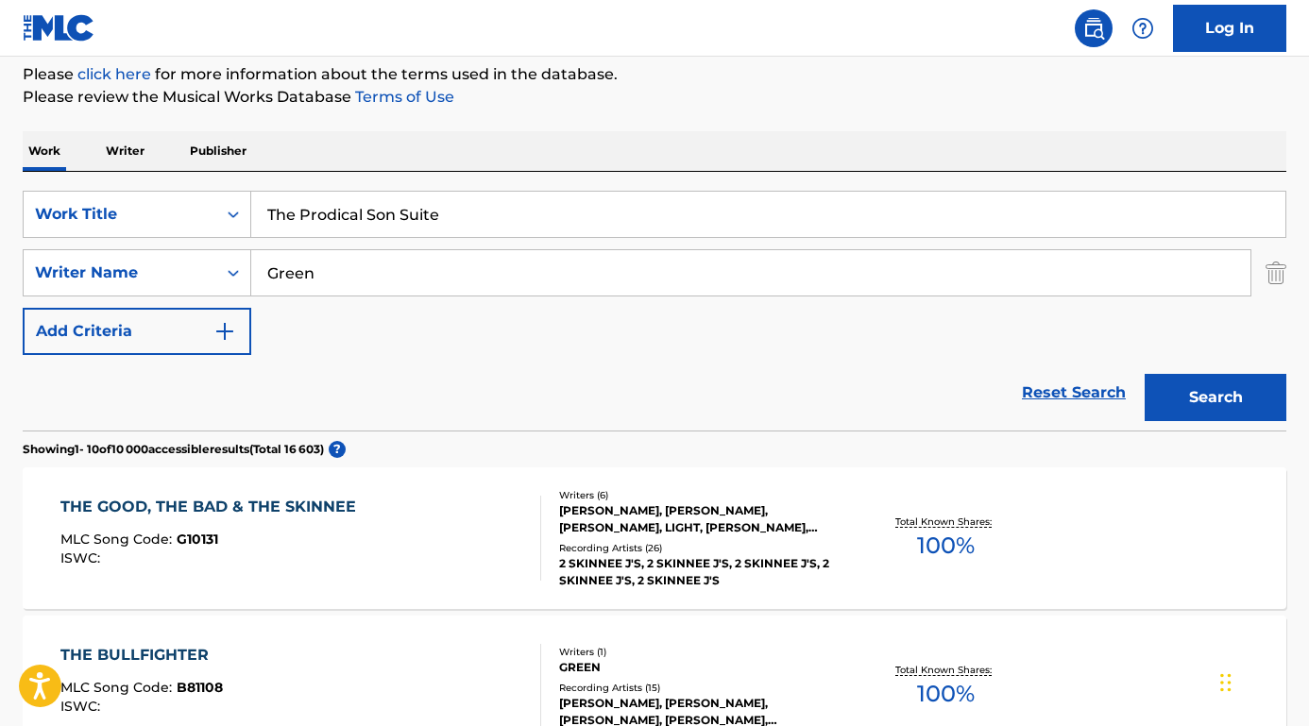
scroll to position [253, 0]
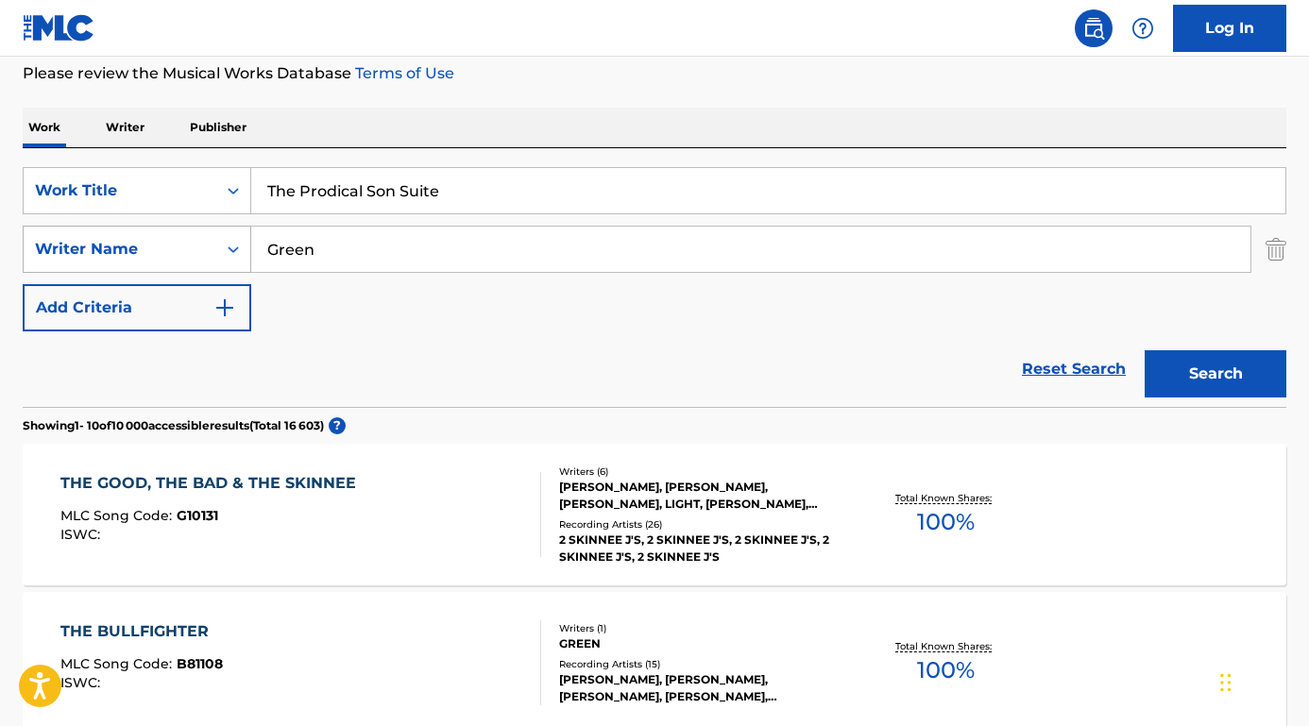
drag, startPoint x: 351, startPoint y: 260, endPoint x: 106, endPoint y: 255, distance: 245.6
click at [106, 255] on div "SearchWithCriteriab9a4668a-ae52-4ec3-b057-b6a410499b93 Writer Name [PERSON_NAME]" at bounding box center [655, 249] width 1264 height 47
click at [1215, 374] on button "Search" at bounding box center [1216, 373] width 142 height 47
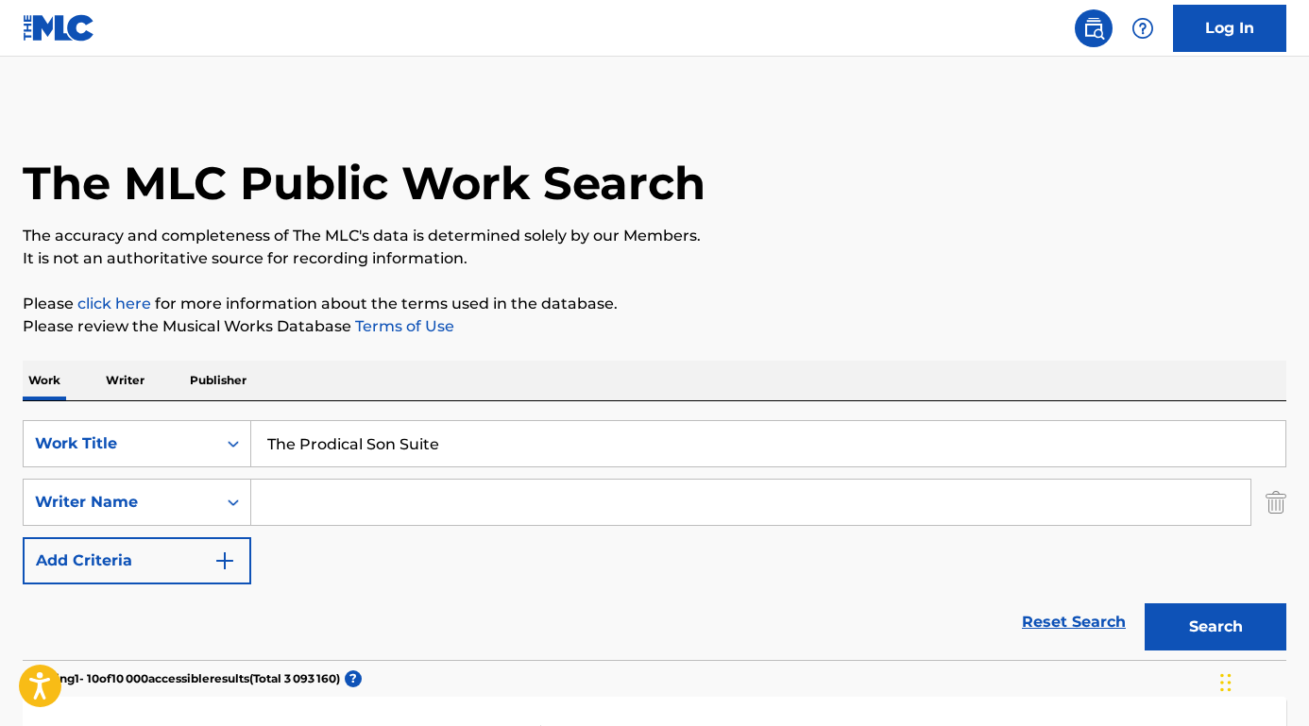
scroll to position [0, 0]
paste input "[PERSON_NAME]"
type input "[PERSON_NAME]"
drag, startPoint x: 463, startPoint y: 450, endPoint x: 219, endPoint y: 436, distance: 244.1
click at [219, 440] on div "SearchWithCriteria8e3ae734-4edd-4882-b97f-d157e71494fb Work Title The Prodical …" at bounding box center [655, 443] width 1264 height 47
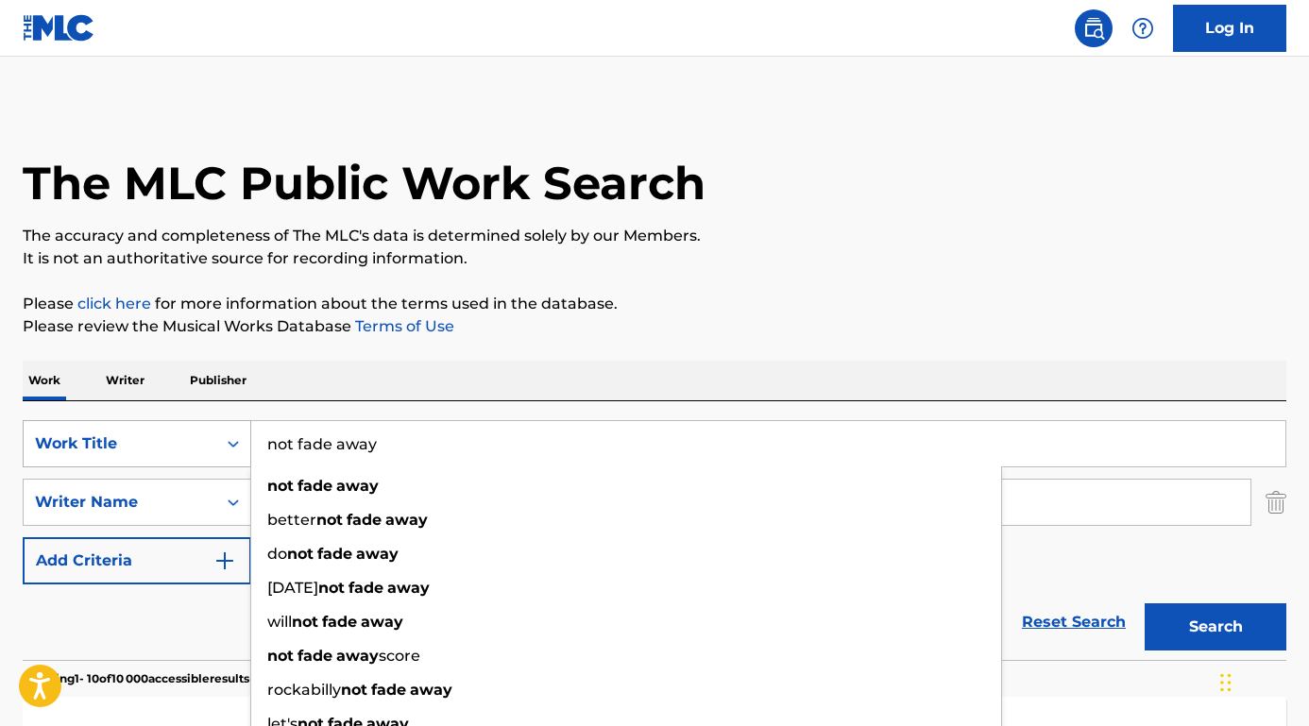
type input "not fade away"
click at [1215, 627] on button "Search" at bounding box center [1216, 626] width 142 height 47
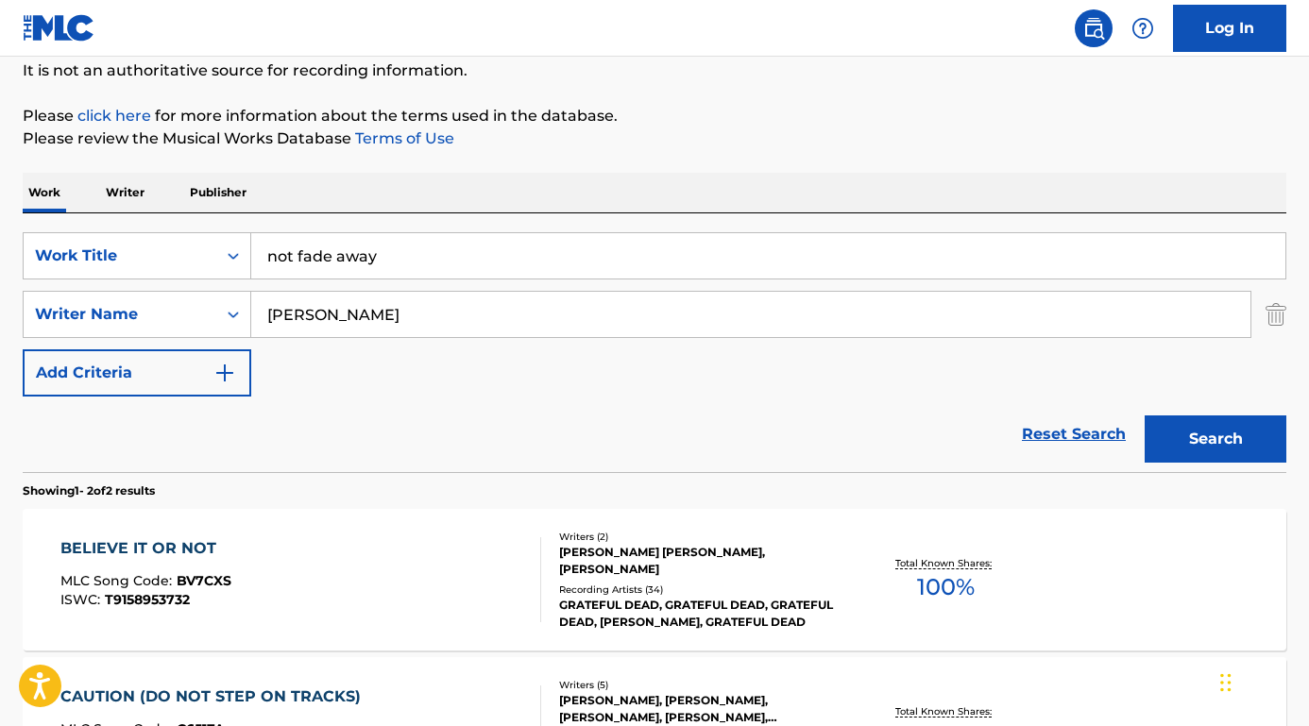
scroll to position [194, 0]
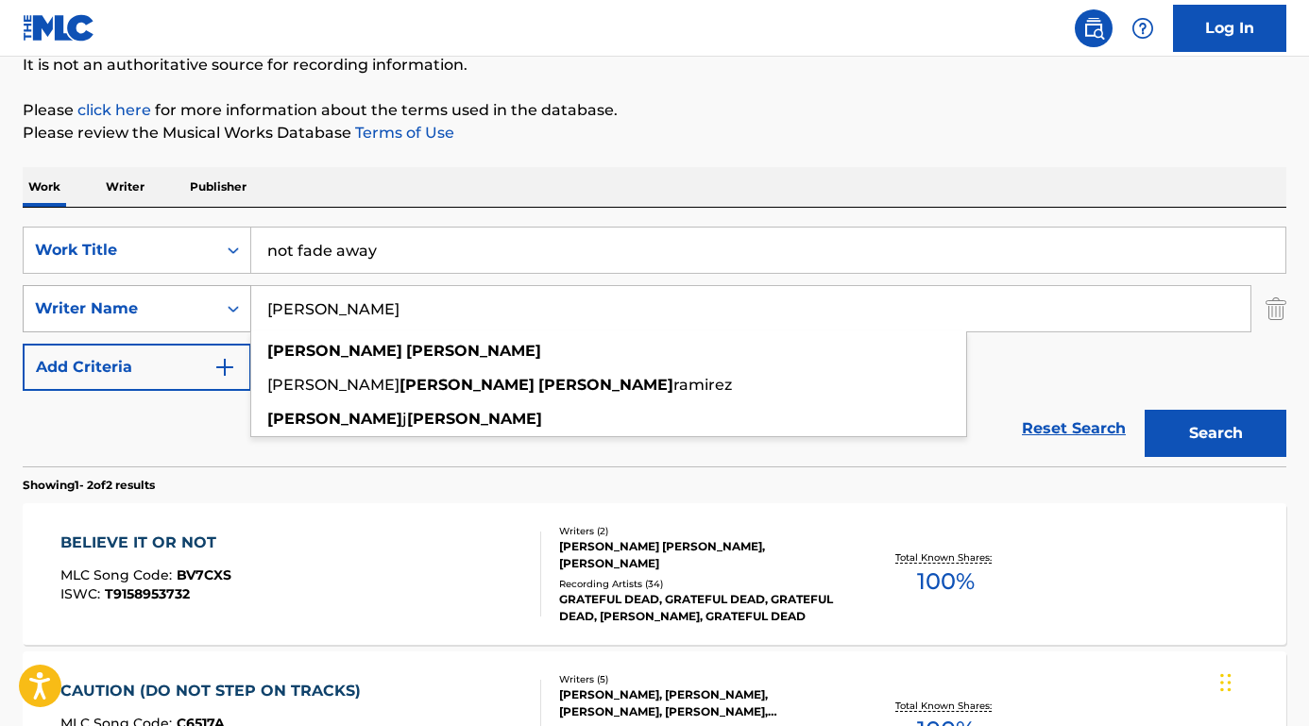
drag, startPoint x: 409, startPoint y: 304, endPoint x: 207, endPoint y: 301, distance: 202.1
click at [207, 301] on div "SearchWithCriteriab9a4668a-ae52-4ec3-b057-b6a410499b93 Writer Name [PERSON_NAME…" at bounding box center [655, 308] width 1264 height 47
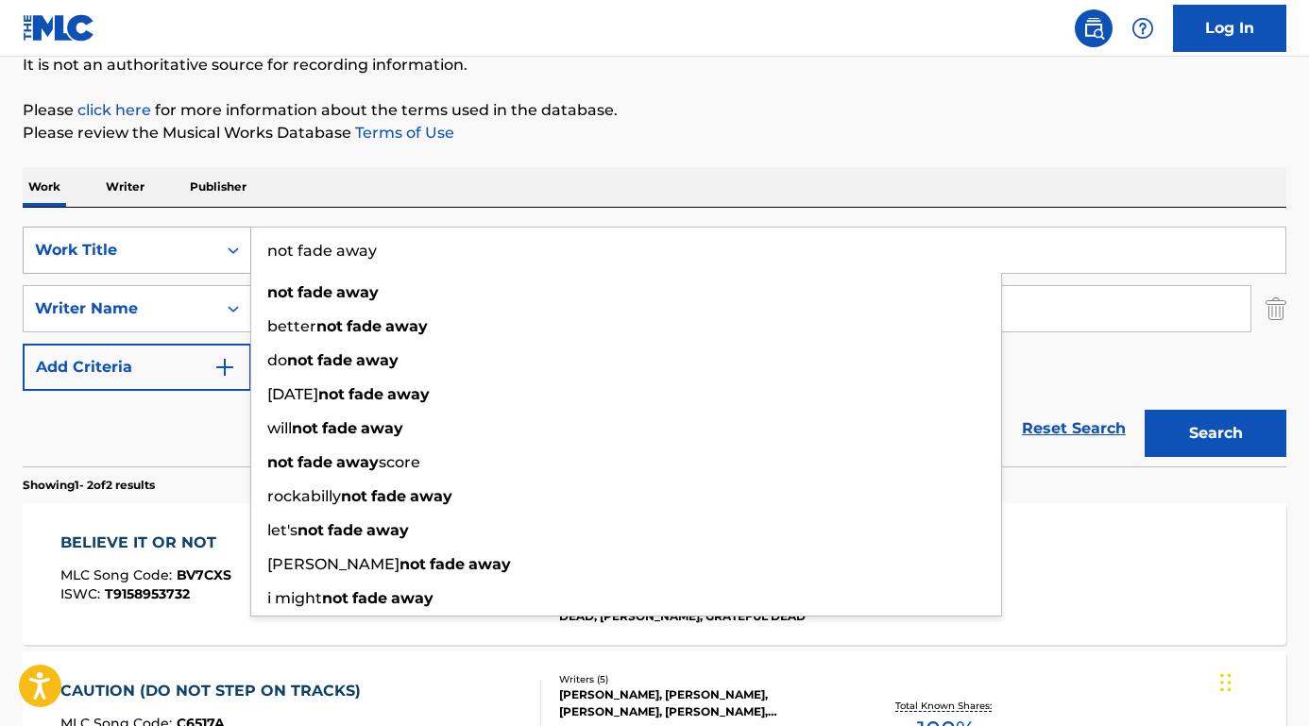
drag, startPoint x: 421, startPoint y: 242, endPoint x: 200, endPoint y: 240, distance: 221.0
click at [200, 241] on div "SearchWithCriteria8e3ae734-4edd-4882-b97f-d157e71494fb Work Title not fade away…" at bounding box center [655, 250] width 1264 height 47
paste input "Not Fade Away / Goin' Down the Road Feeling Bad"
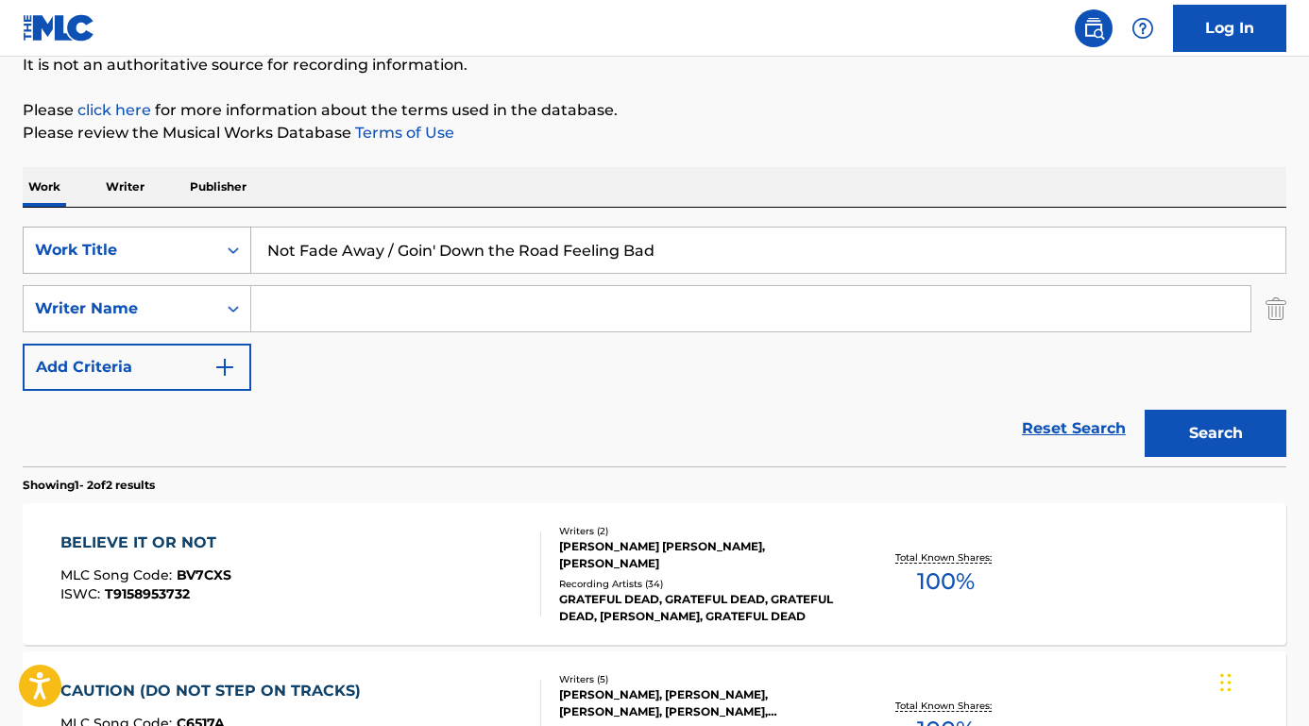
type input "Not Fade Away / Goin' Down the Road Feeling Bad"
click at [1215, 433] on button "Search" at bounding box center [1216, 433] width 142 height 47
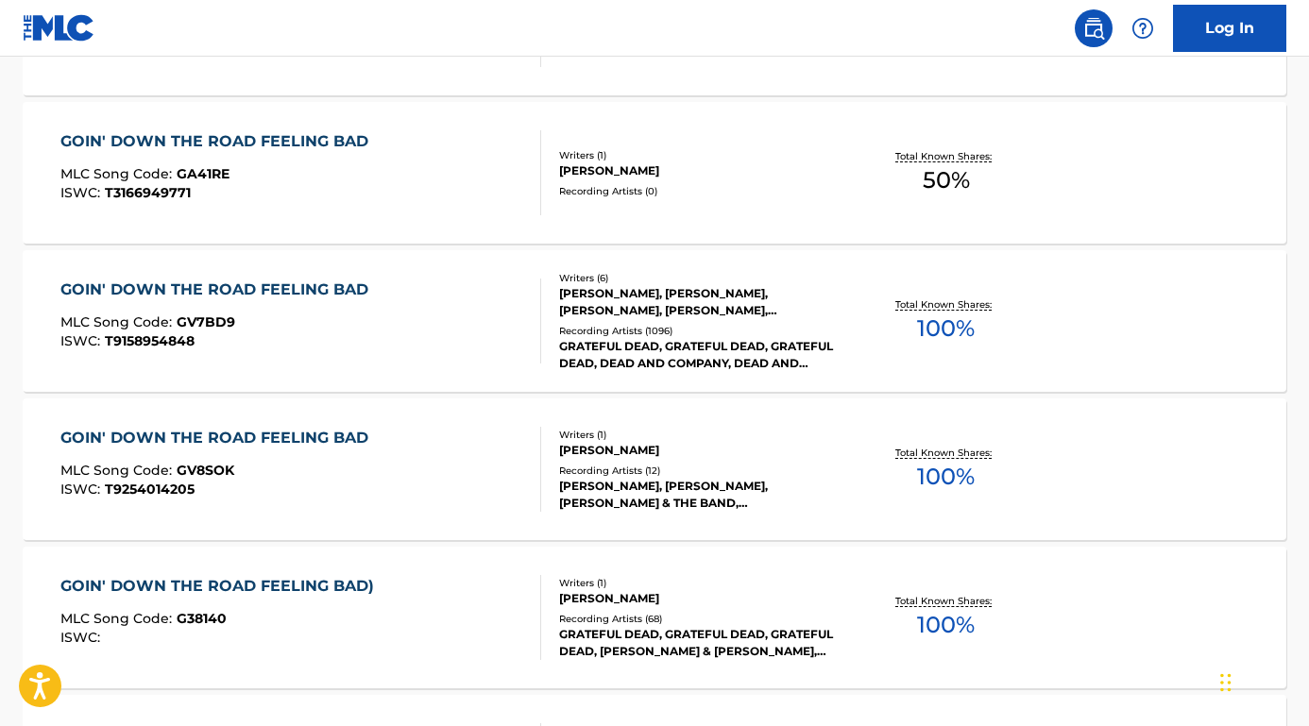
scroll to position [756, 0]
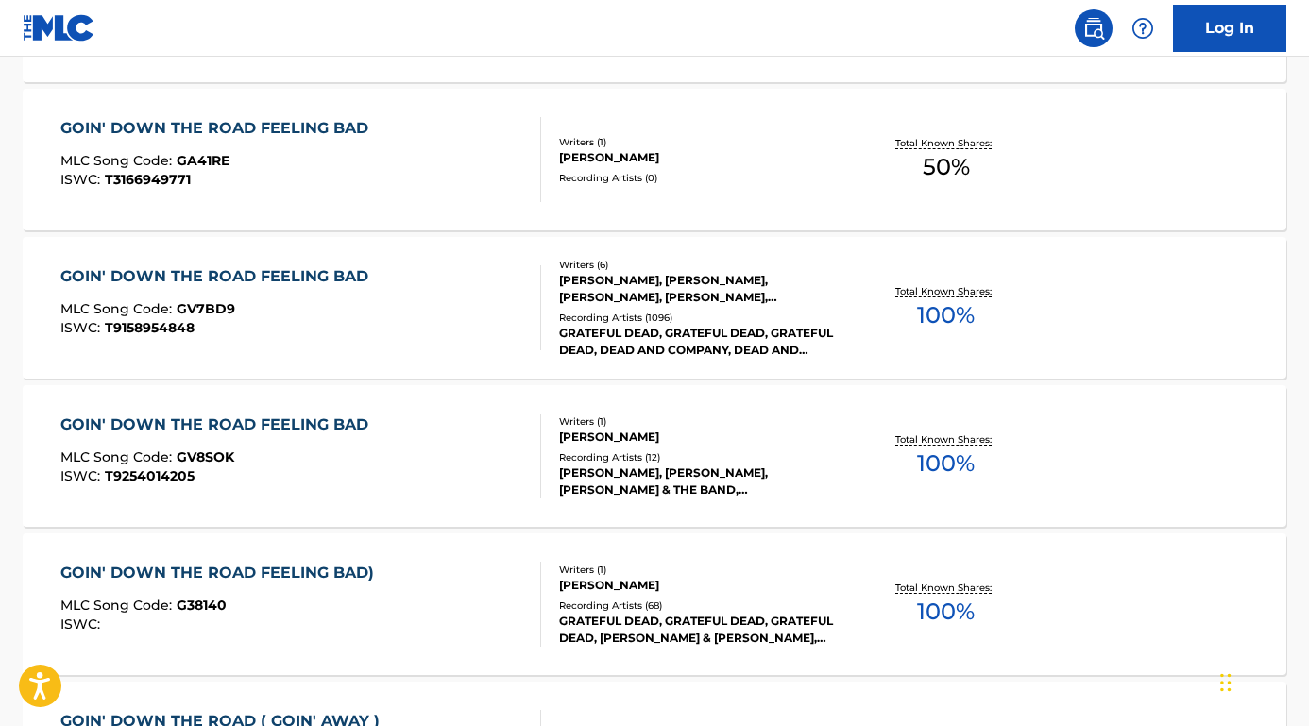
click at [283, 279] on div "GOIN' DOWN THE ROAD FEELING BAD" at bounding box center [218, 276] width 317 height 23
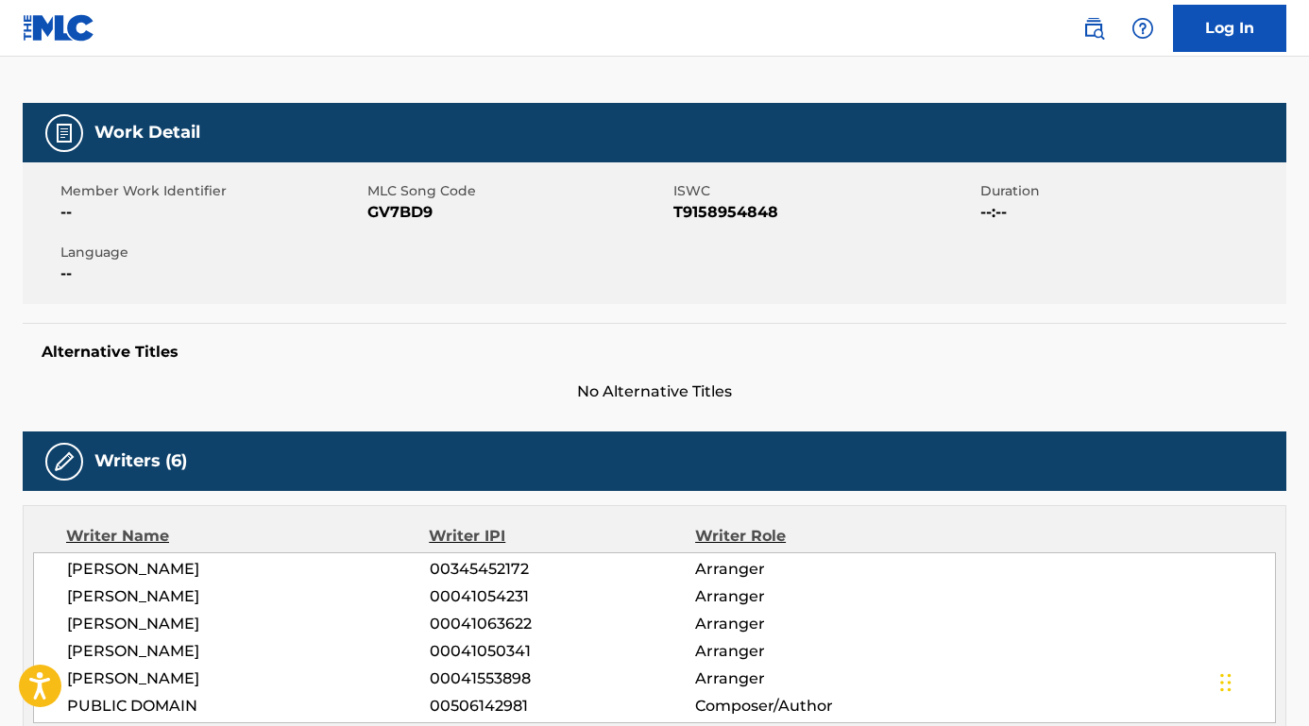
scroll to position [218, 0]
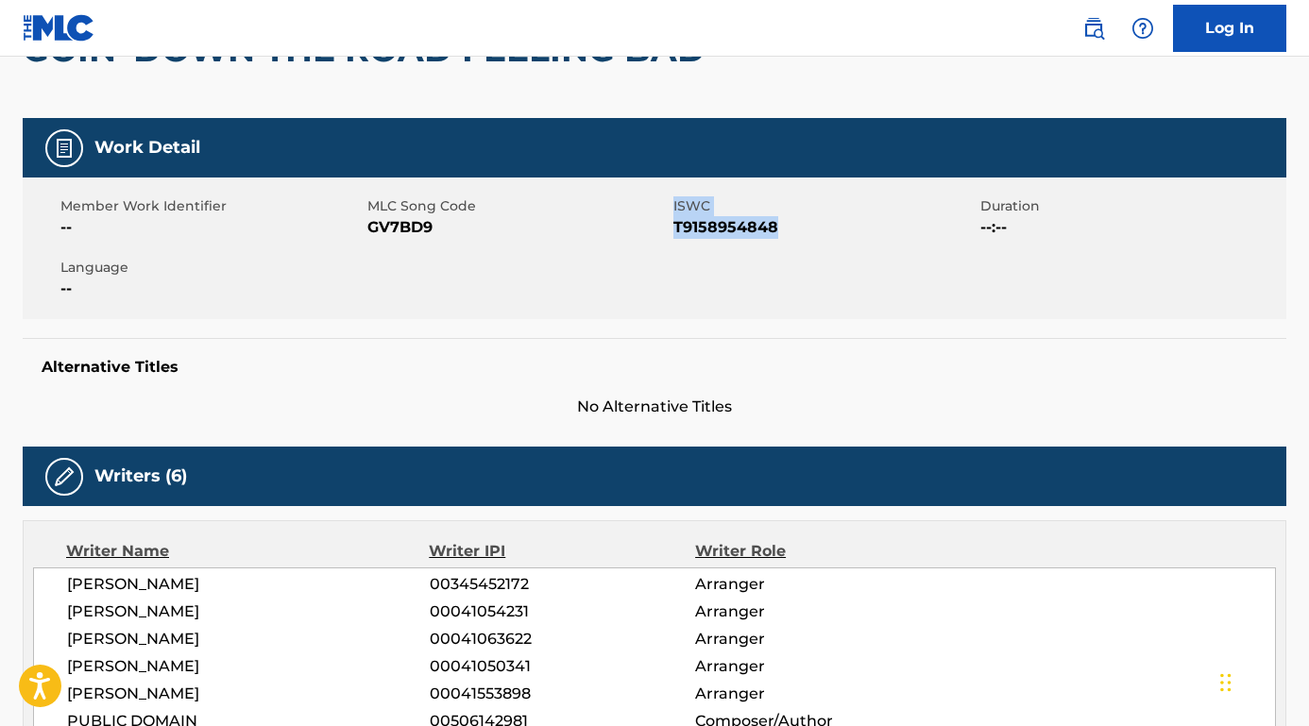
drag, startPoint x: 672, startPoint y: 227, endPoint x: 810, endPoint y: 227, distance: 137.9
click at [811, 227] on div "Member Work Identifier -- MLC Song Code GV7BD9 ISWC T9158954848 Duration --:-- …" at bounding box center [655, 249] width 1264 height 142
click at [790, 229] on span "T9158954848" at bounding box center [824, 227] width 302 height 23
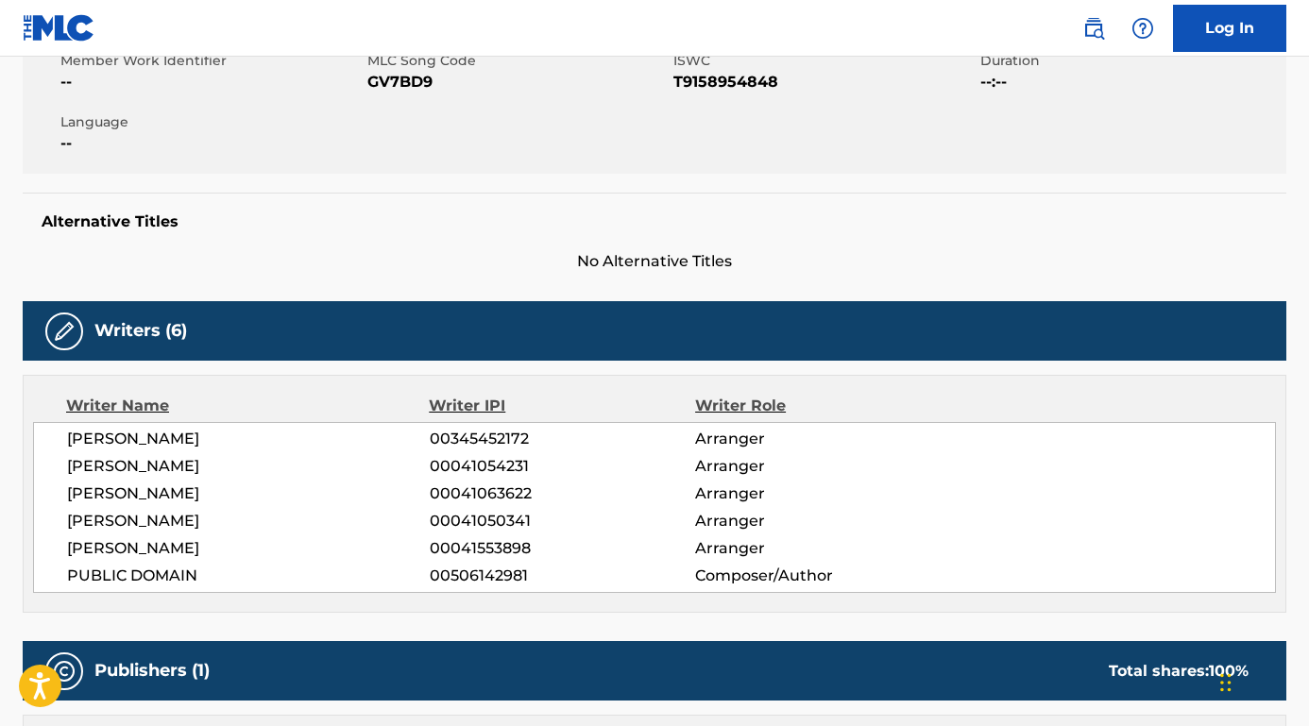
drag, startPoint x: 67, startPoint y: 520, endPoint x: 255, endPoint y: 518, distance: 187.9
click at [255, 518] on span "[PERSON_NAME]" at bounding box center [248, 521] width 363 height 23
drag, startPoint x: 61, startPoint y: 491, endPoint x: 220, endPoint y: 484, distance: 158.8
click at [220, 484] on div "[PERSON_NAME] 00345452172 Arranger [PERSON_NAME] 00041054231 Arranger [PERSON_N…" at bounding box center [654, 507] width 1243 height 171
drag, startPoint x: 70, startPoint y: 465, endPoint x: 229, endPoint y: 467, distance: 158.7
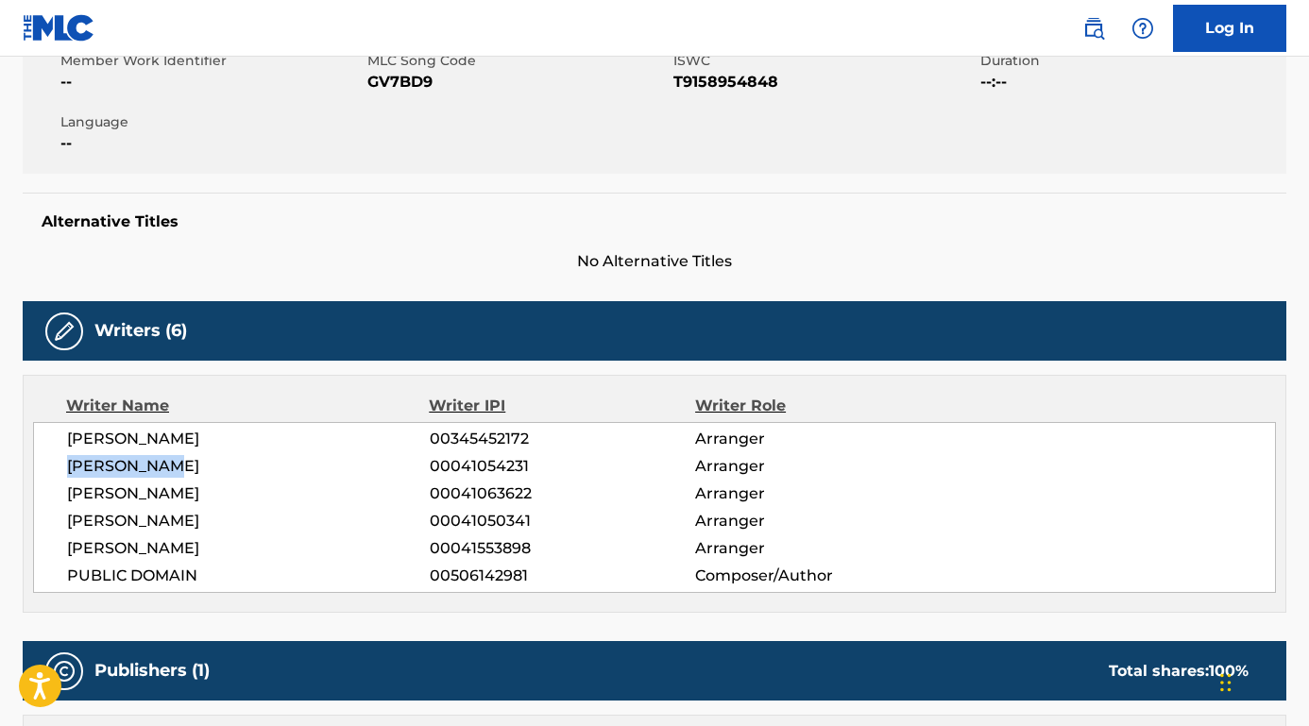
click at [229, 467] on span "[PERSON_NAME]" at bounding box center [248, 466] width 363 height 23
drag, startPoint x: 70, startPoint y: 435, endPoint x: 297, endPoint y: 437, distance: 227.6
click at [297, 437] on span "[PERSON_NAME]" at bounding box center [248, 439] width 363 height 23
drag, startPoint x: 66, startPoint y: 548, endPoint x: 385, endPoint y: 546, distance: 319.2
click at [385, 546] on span "[PERSON_NAME]" at bounding box center [248, 548] width 363 height 23
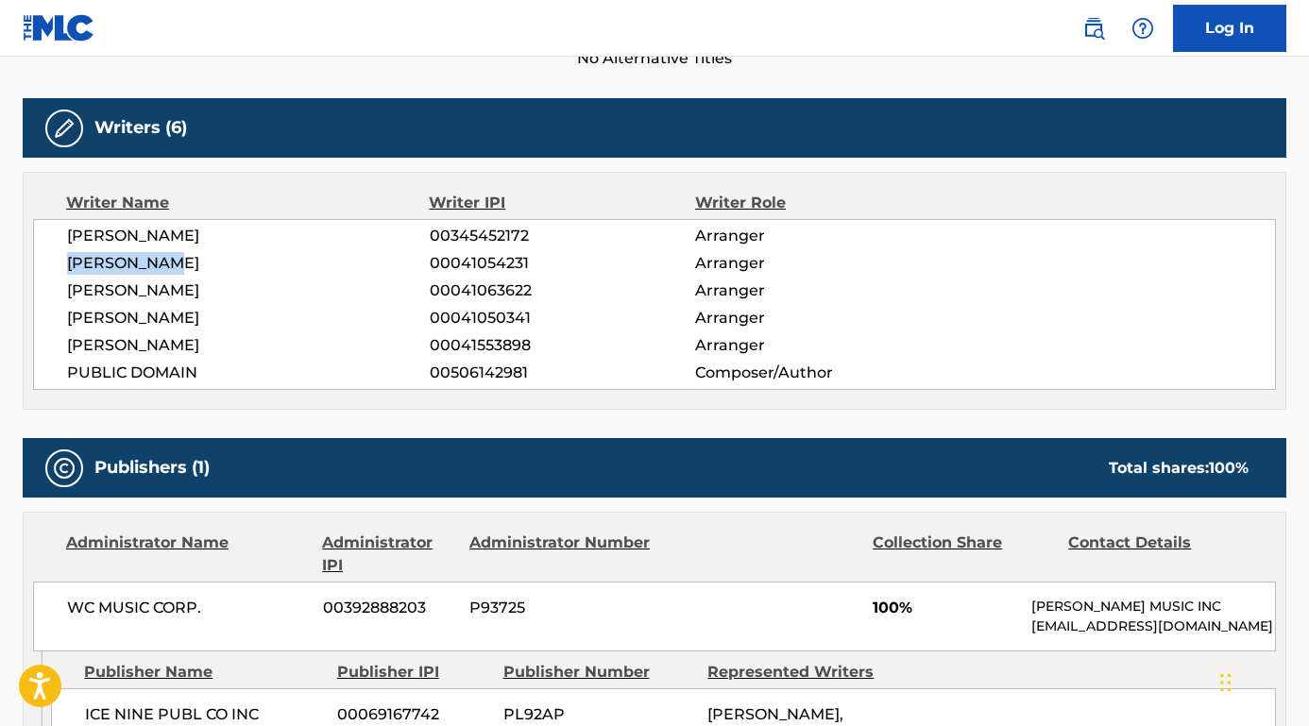
scroll to position [712, 0]
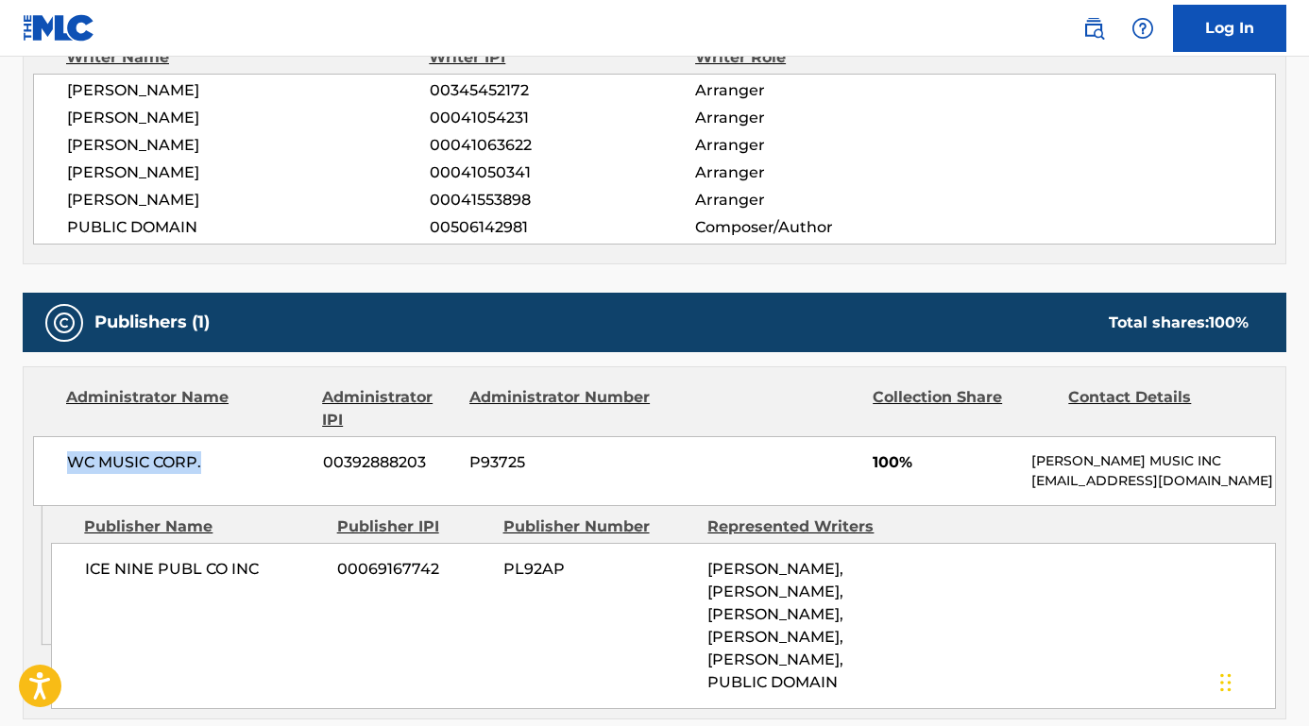
drag, startPoint x: 204, startPoint y: 467, endPoint x: 0, endPoint y: 464, distance: 204.0
click at [0, 464] on div "< Back to public search results Copy work link GOIN' DOWN THE ROAD FEELING BAD …" at bounding box center [654, 552] width 1309 height 2321
drag, startPoint x: 83, startPoint y: 583, endPoint x: 292, endPoint y: 598, distance: 209.2
click at [292, 598] on div "ICE NINE PUBL CO INC 00069167742 PL92AP [PERSON_NAME], [PERSON_NAME], [PERSON_N…" at bounding box center [663, 626] width 1225 height 166
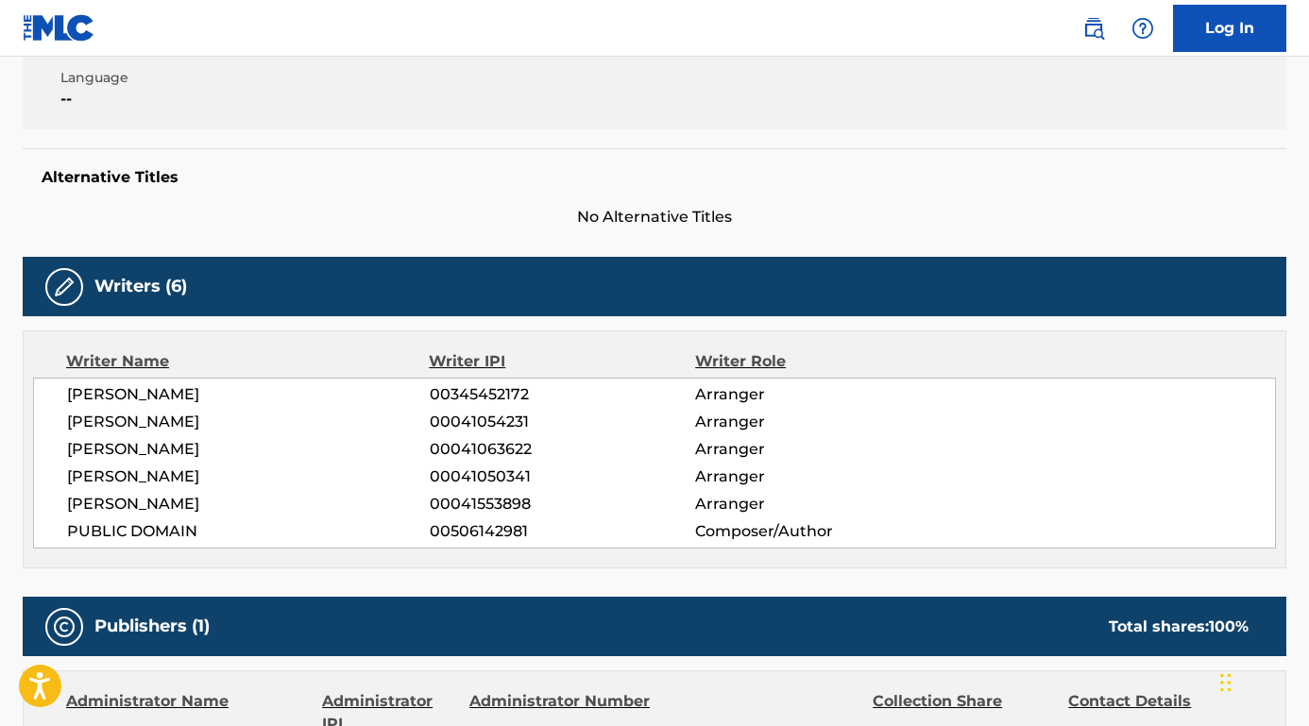
scroll to position [229, 0]
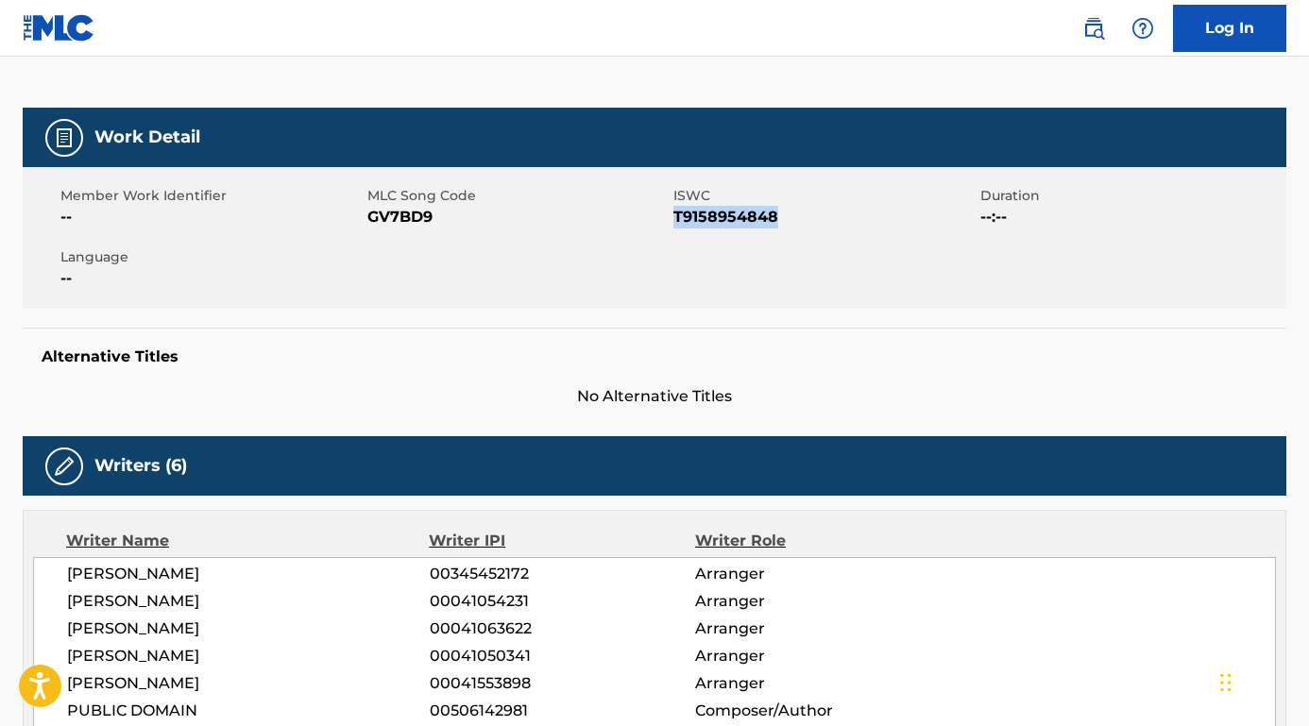
drag, startPoint x: 676, startPoint y: 210, endPoint x: 808, endPoint y: 226, distance: 133.2
click at [808, 226] on span "T9158954848" at bounding box center [824, 217] width 302 height 23
drag, startPoint x: 432, startPoint y: 216, endPoint x: 370, endPoint y: 218, distance: 61.4
click at [370, 218] on span "GV7BD9" at bounding box center [518, 217] width 302 height 23
